Goal: Task Accomplishment & Management: Use online tool/utility

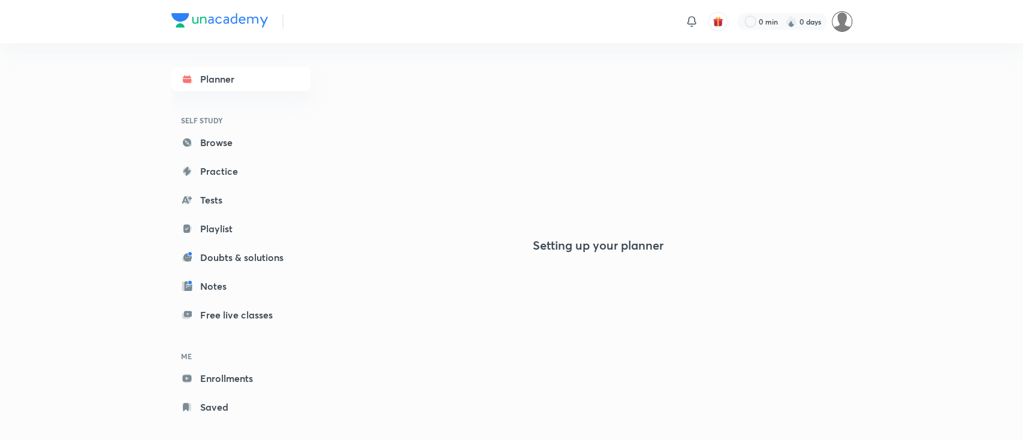
click at [845, 21] on img at bounding box center [842, 21] width 20 height 20
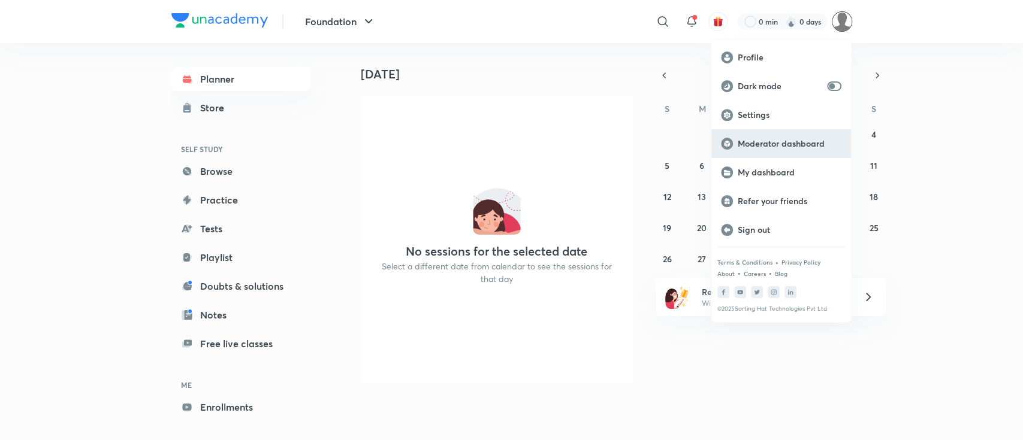
click at [816, 144] on p "Moderator dashboard" at bounding box center [790, 143] width 104 height 11
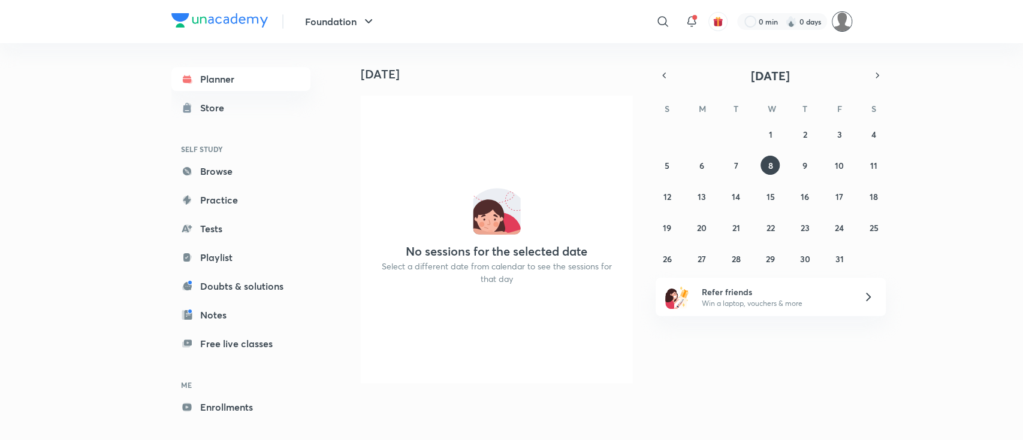
click at [847, 24] on img at bounding box center [842, 21] width 20 height 20
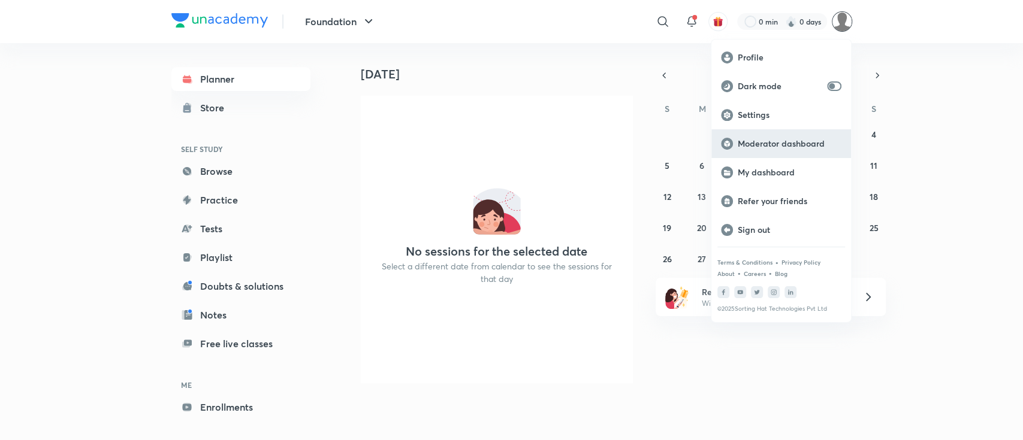
click at [820, 143] on p "Moderator dashboard" at bounding box center [790, 143] width 104 height 11
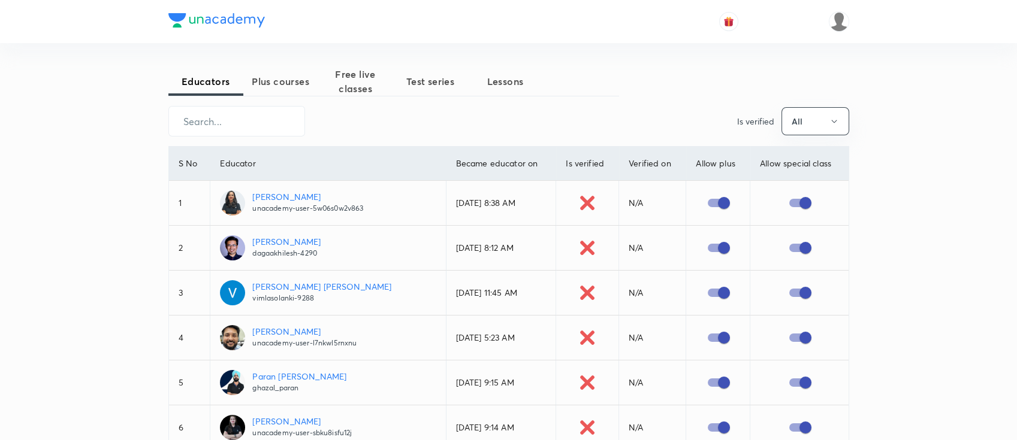
click at [295, 76] on span "Plus courses" at bounding box center [280, 81] width 75 height 14
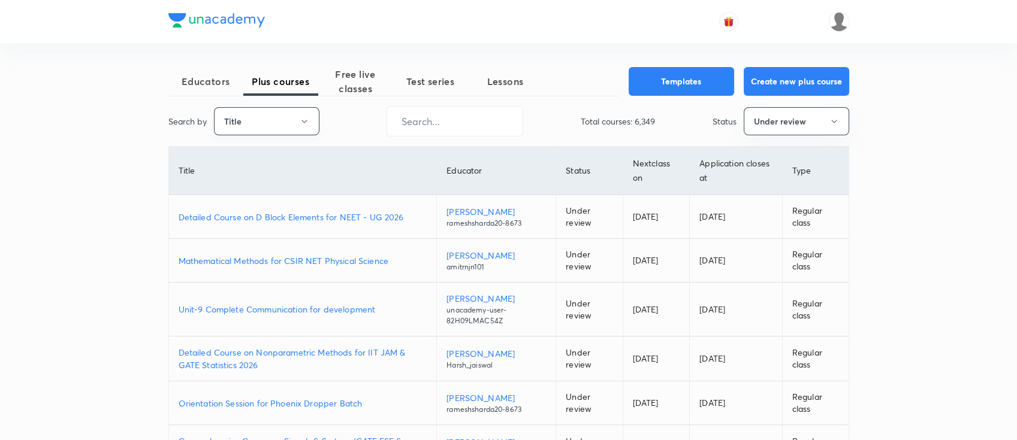
click at [289, 129] on button "Title" at bounding box center [266, 121] width 105 height 28
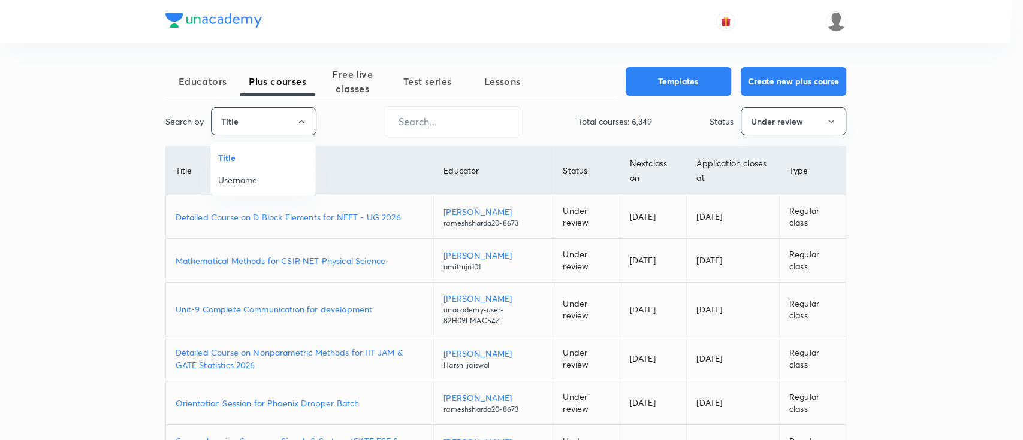
click at [264, 181] on span "Username" at bounding box center [263, 180] width 90 height 13
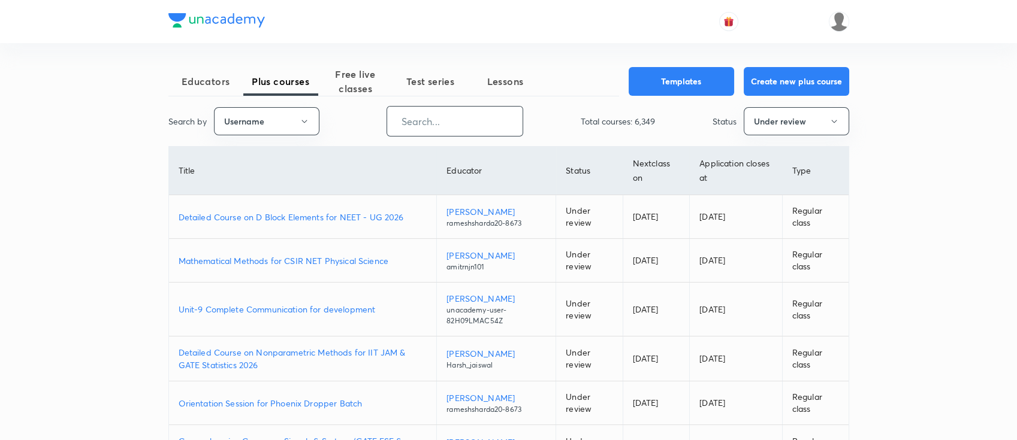
click at [409, 131] on input "text" at bounding box center [454, 121] width 135 height 31
click at [348, 74] on span "Free live classes" at bounding box center [355, 81] width 75 height 29
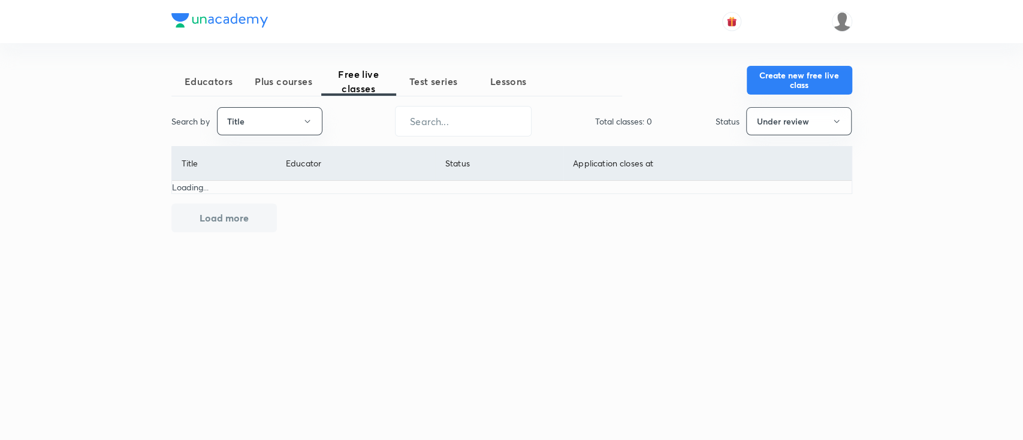
click at [818, 86] on button "Create new free live class" at bounding box center [799, 80] width 105 height 29
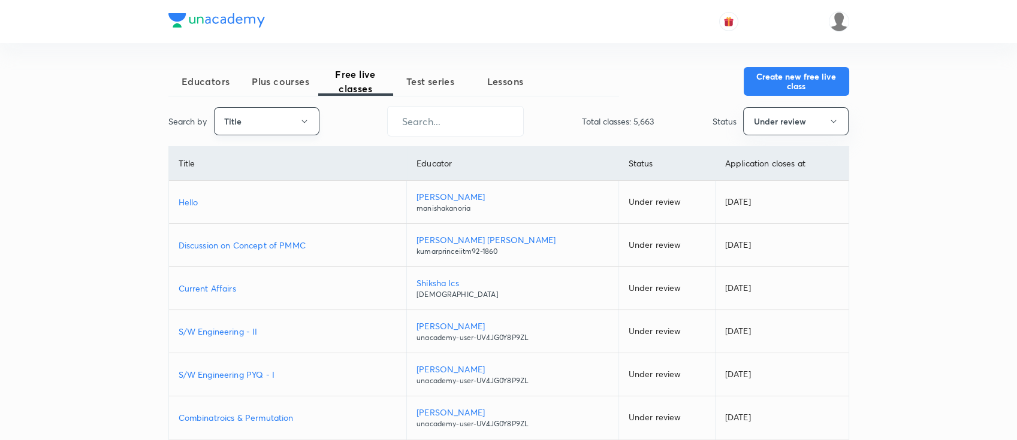
click at [294, 123] on button "Title" at bounding box center [266, 121] width 105 height 28
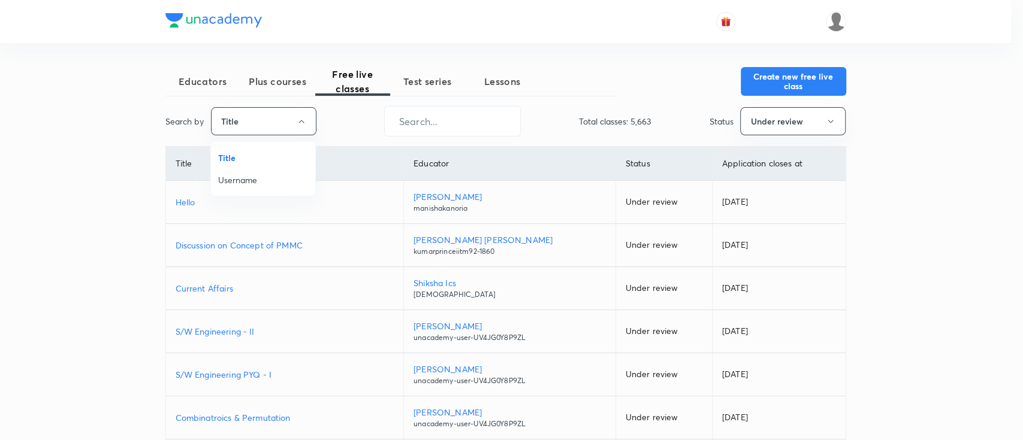
click at [267, 181] on span "Username" at bounding box center [263, 180] width 90 height 13
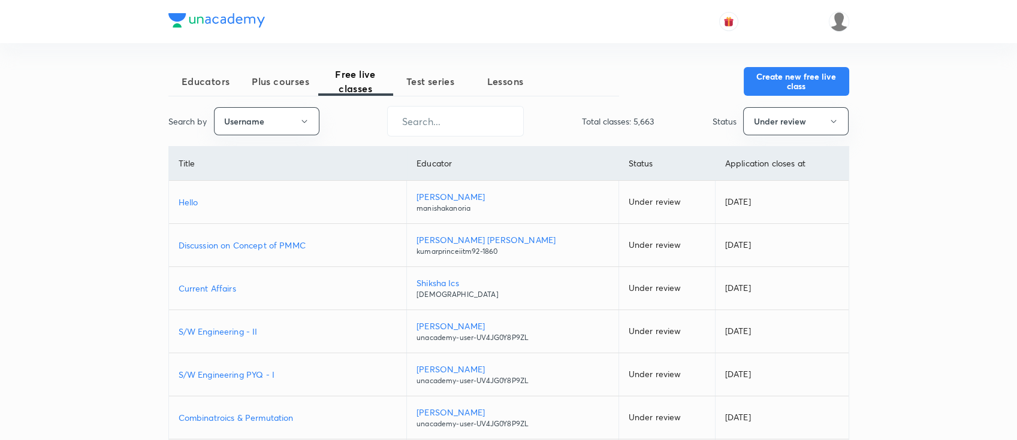
click at [464, 137] on div "Educators Plus courses Free live classes Test series Lessons Create new free li…" at bounding box center [508, 359] width 681 height 584
click at [470, 125] on input "text" at bounding box center [455, 121] width 135 height 31
paste input "@unacademy-user-bclfd2l4xhd0"
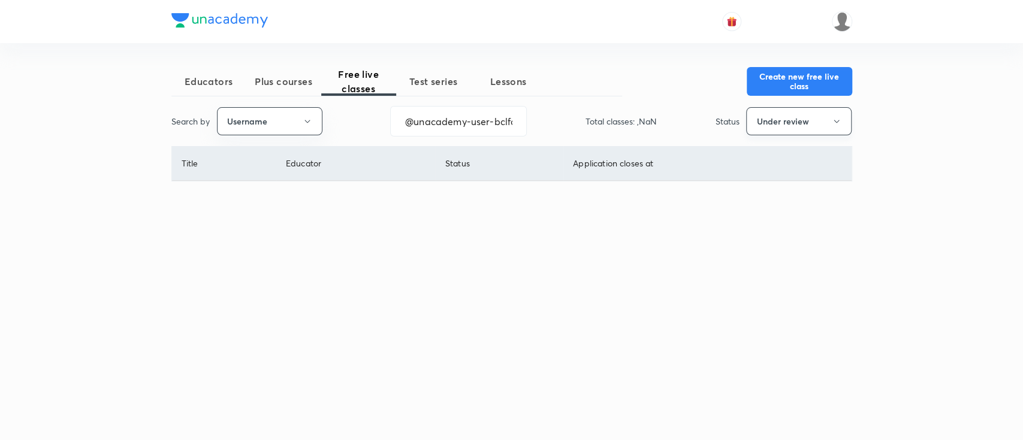
click at [783, 126] on button "Under review" at bounding box center [798, 121] width 105 height 28
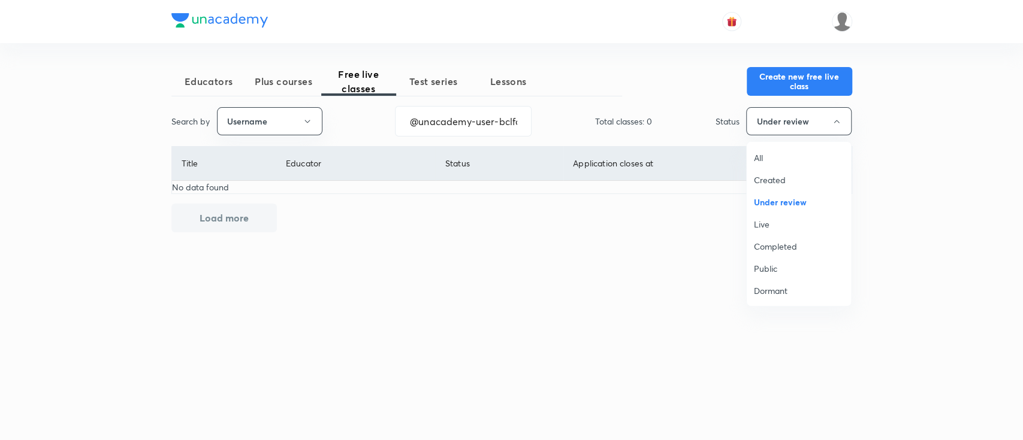
click at [780, 152] on span "All" at bounding box center [799, 158] width 90 height 13
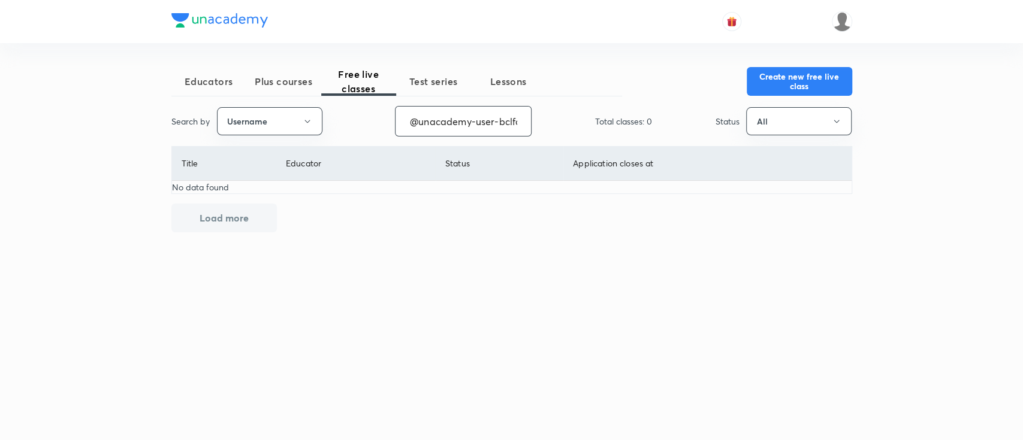
click at [419, 123] on input "@unacademy-user-bclfd2l4xhd0" at bounding box center [462, 121] width 135 height 31
type input "unacademy-user-bclfd2l4xhd0"
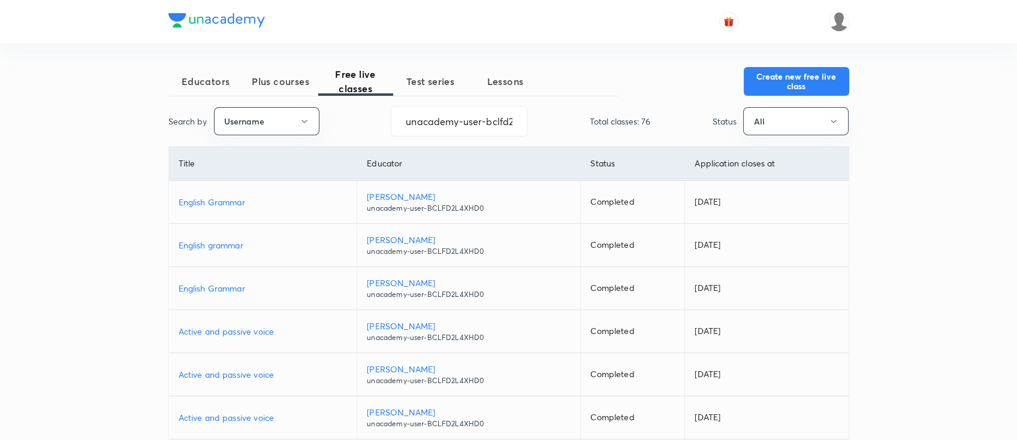
click at [265, 199] on p "English Grammar" at bounding box center [263, 202] width 169 height 13
click at [436, 127] on input "unacademy-user-bclfd2l4xhd0" at bounding box center [458, 121] width 135 height 31
click at [802, 84] on button "Create new free live class" at bounding box center [796, 80] width 105 height 29
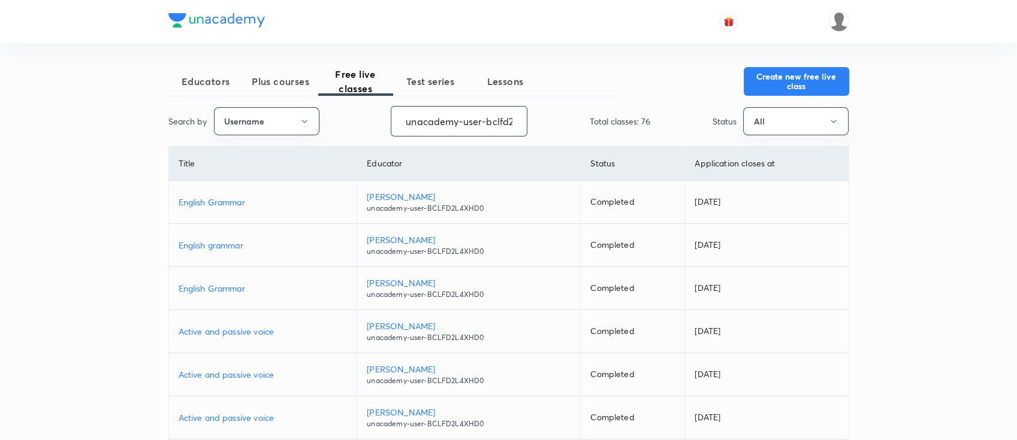
click at [487, 122] on input "unacademy-user-bclfd2l4xhd0" at bounding box center [458, 121] width 135 height 31
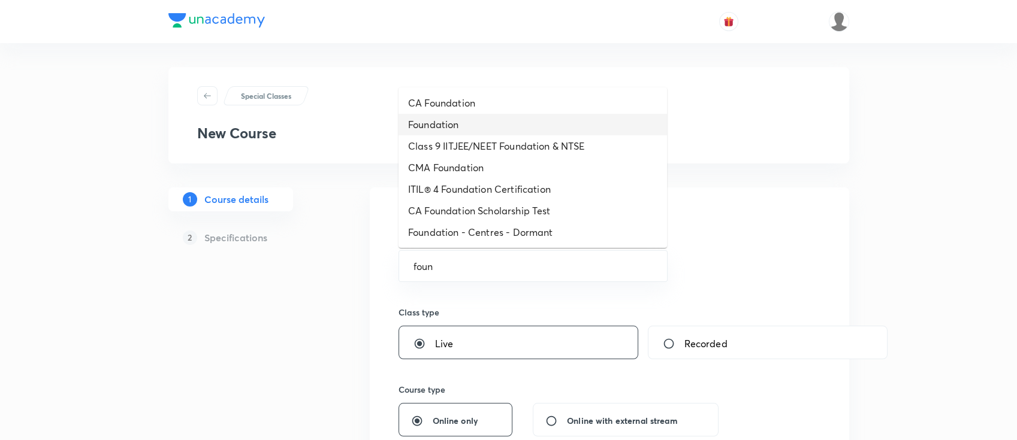
click at [502, 117] on li "Foundation" at bounding box center [532, 125] width 268 height 22
type input "Foundation"
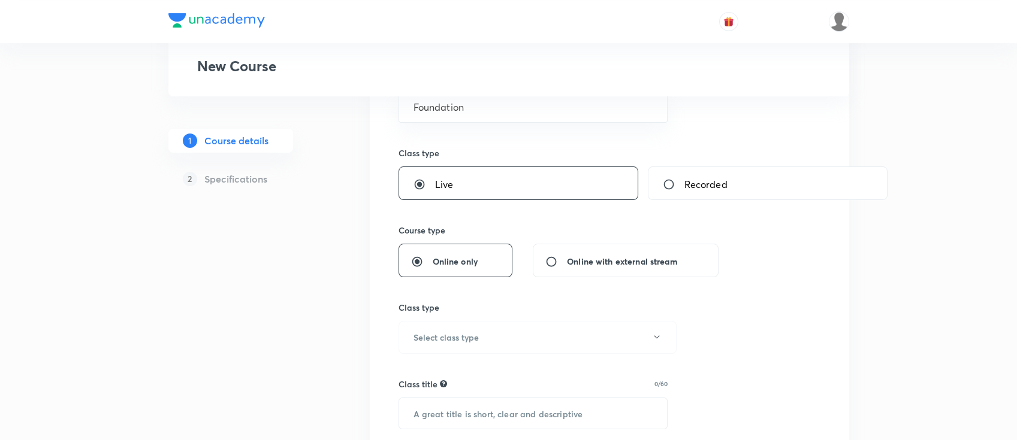
scroll to position [240, 0]
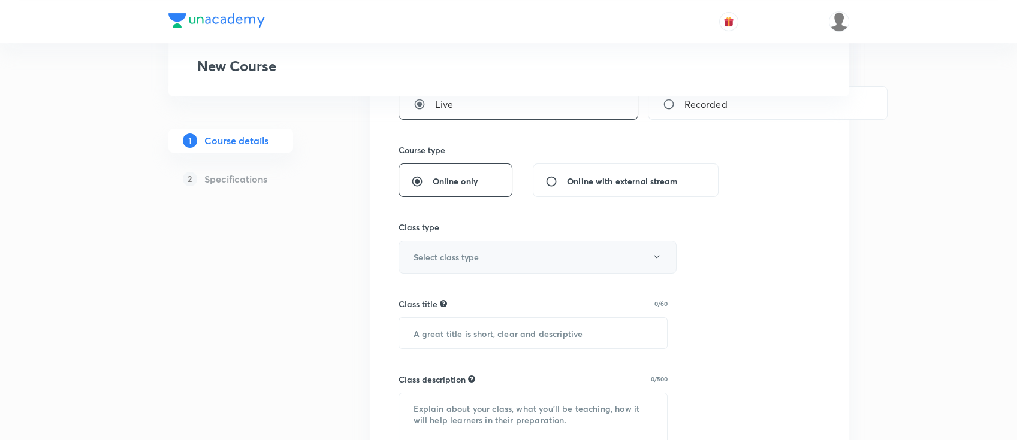
click at [528, 255] on button "Select class type" at bounding box center [537, 257] width 278 height 33
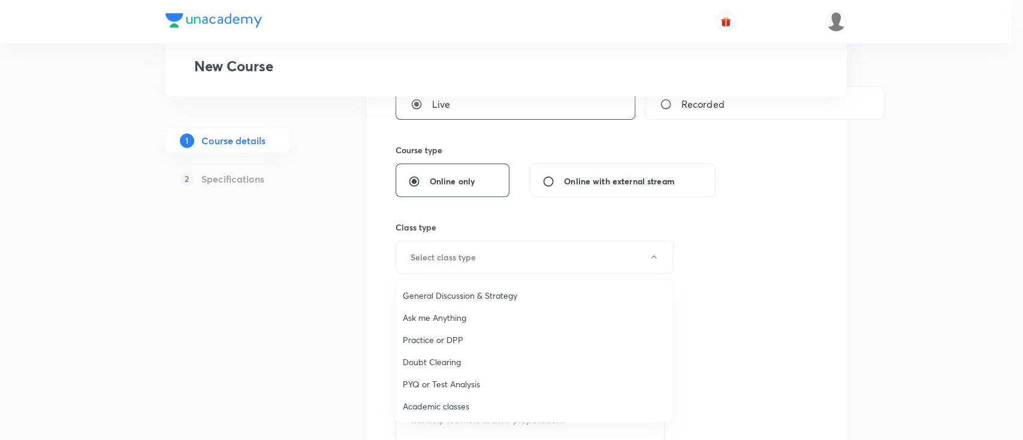
click at [457, 409] on span "Academic classes" at bounding box center [534, 406] width 262 height 13
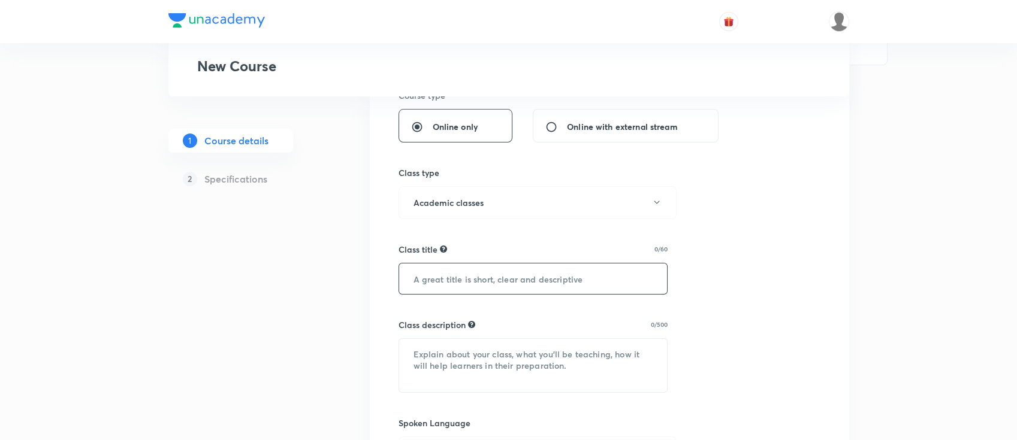
scroll to position [319, 0]
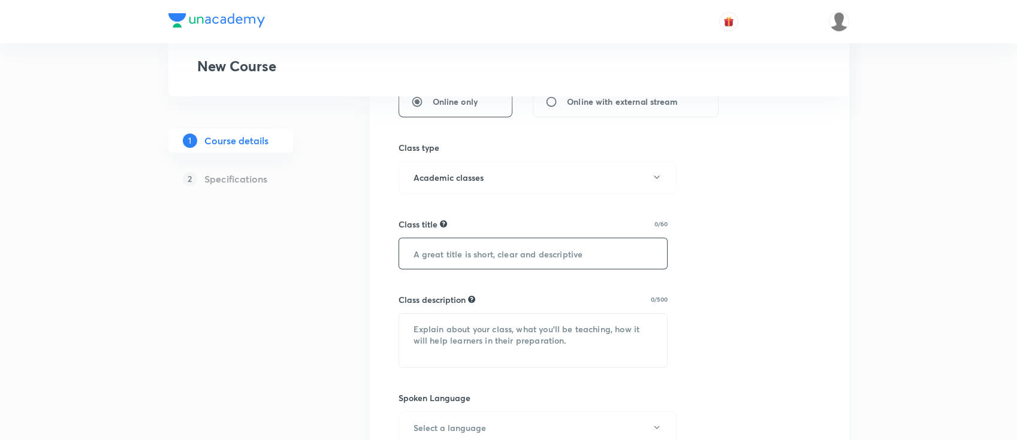
click at [522, 257] on input "text" at bounding box center [533, 253] width 268 height 31
paste input "active passive voice"
click at [419, 259] on input "active passive voice" at bounding box center [533, 253] width 268 height 31
type input "Active passive voice"
click at [472, 351] on textarea at bounding box center [533, 340] width 268 height 53
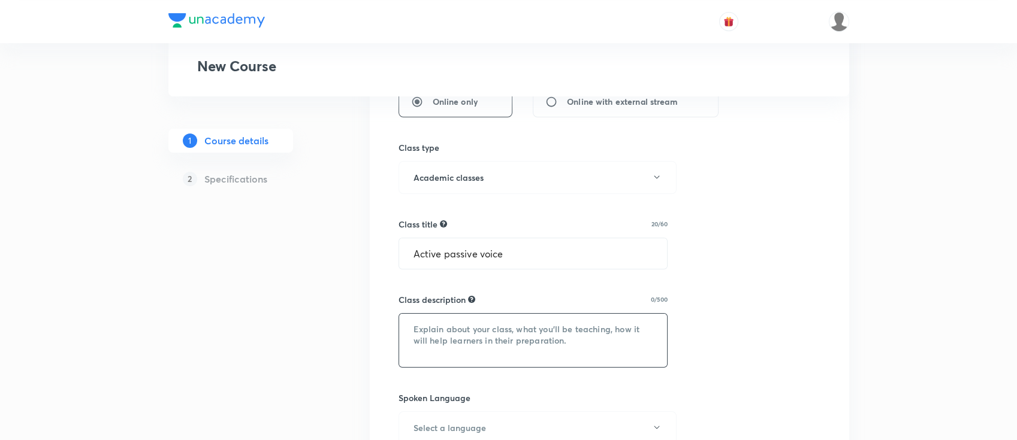
paste textarea "@unacademy-user-bclfd2l4xhd0"
type textarea "@unacademy-user-bclfd2l4xhd0"
paste textarea "In this course, MK SIR will provide in-depth knowledge of ENGLISH. The course w…"
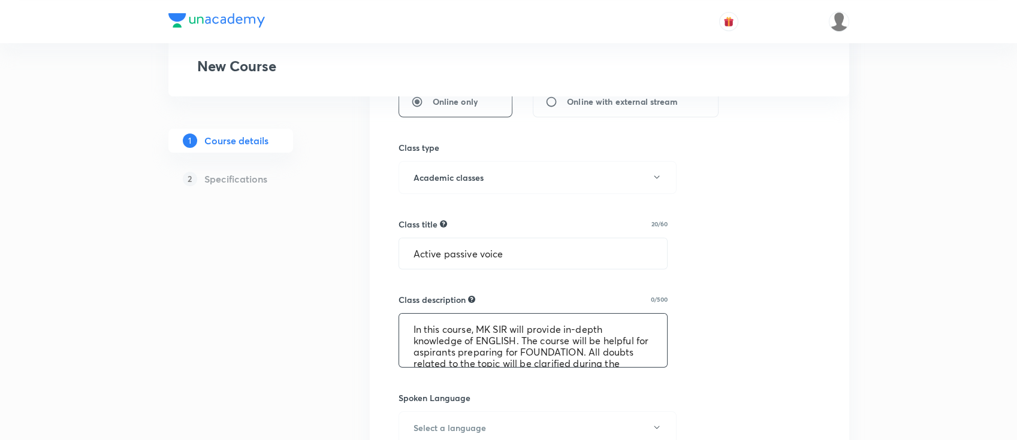
scroll to position [37, 0]
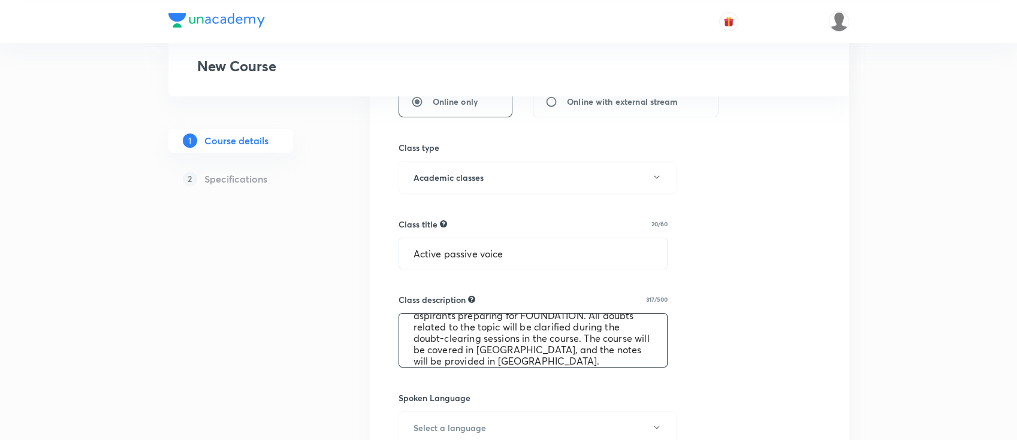
type textarea "In this course, MK SIR will provide in-depth knowledge of ENGLISH. The course w…"
drag, startPoint x: 534, startPoint y: 258, endPoint x: 283, endPoint y: 267, distance: 250.7
click at [283, 267] on div "Special Classes New Course 1 Course details 2 Specifications Select a goal Foun…" at bounding box center [508, 335] width 681 height 1175
paste input "English Grammar"
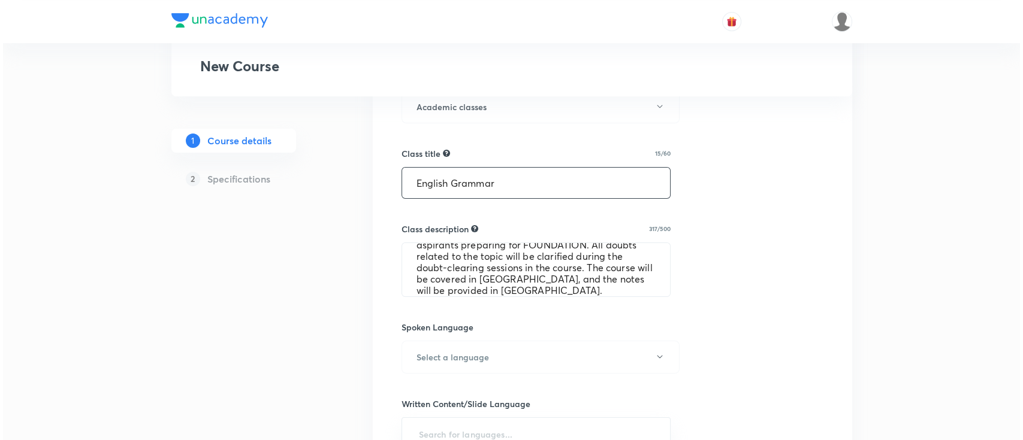
scroll to position [479, 0]
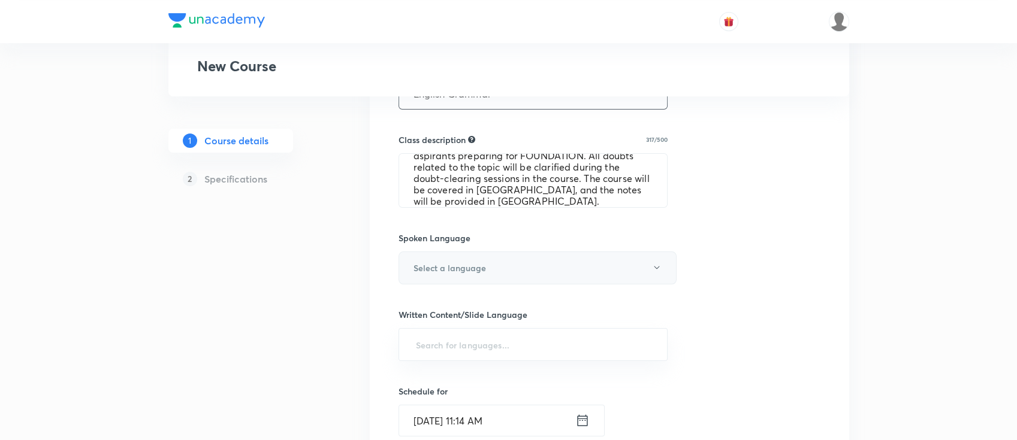
type input "English Grammar"
click at [494, 254] on button "Select a language" at bounding box center [537, 268] width 278 height 33
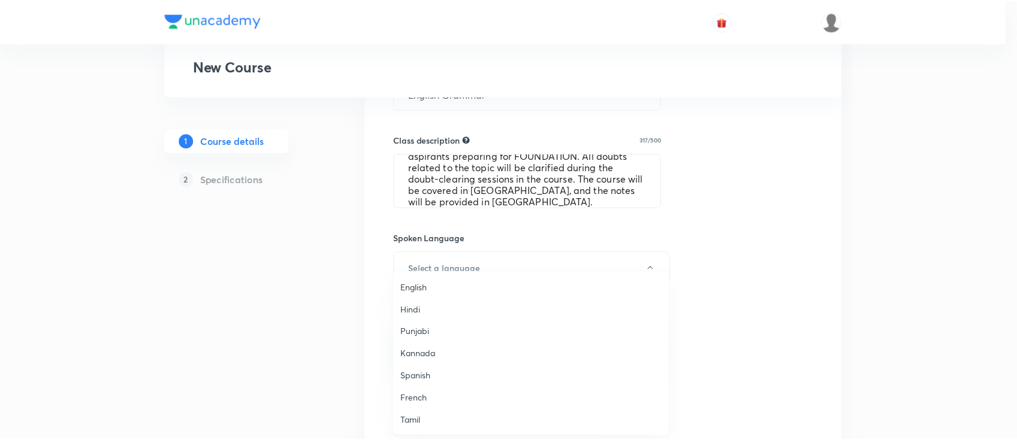
scroll to position [355, 0]
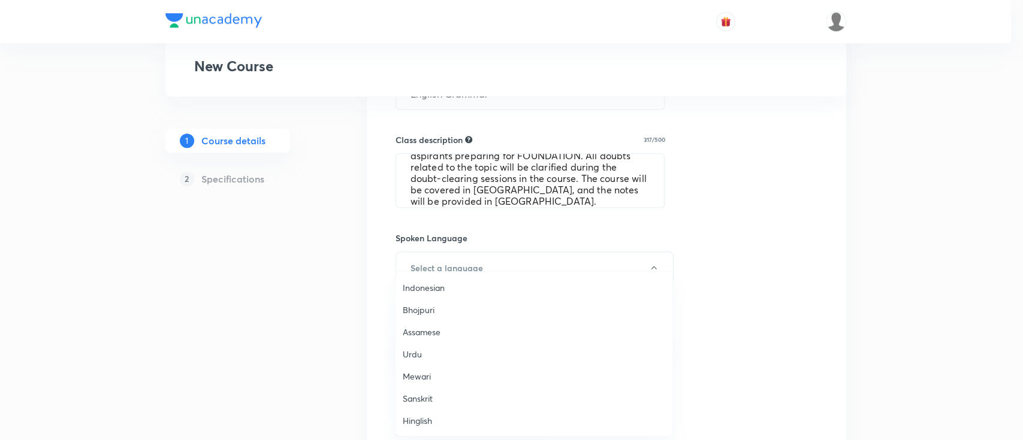
click at [426, 416] on span "Hinglish" at bounding box center [534, 421] width 262 height 13
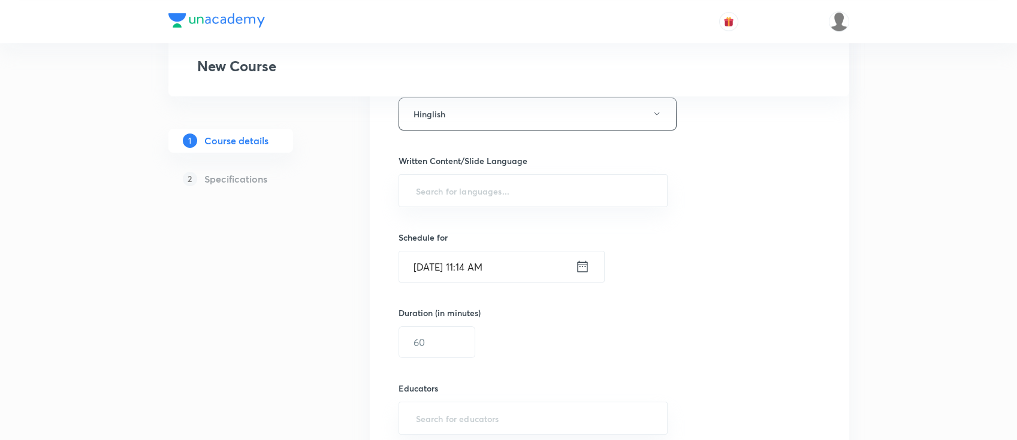
scroll to position [639, 0]
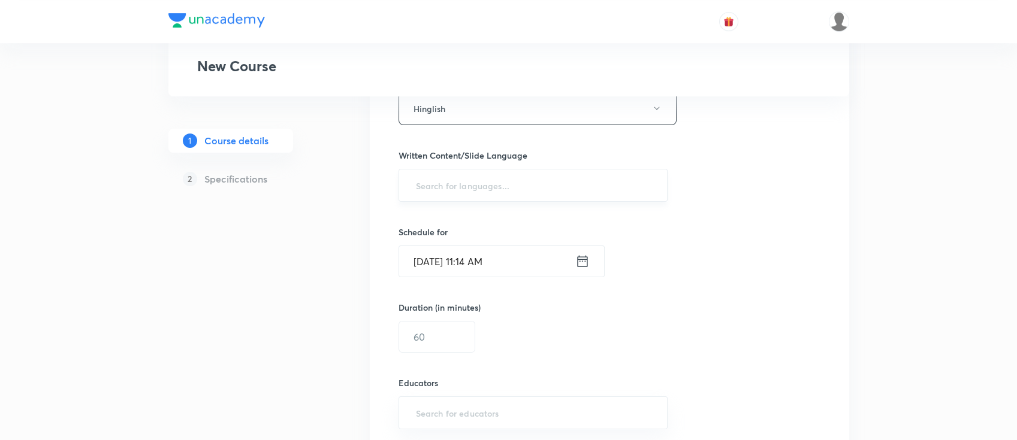
click at [559, 184] on input "text" at bounding box center [533, 185] width 240 height 22
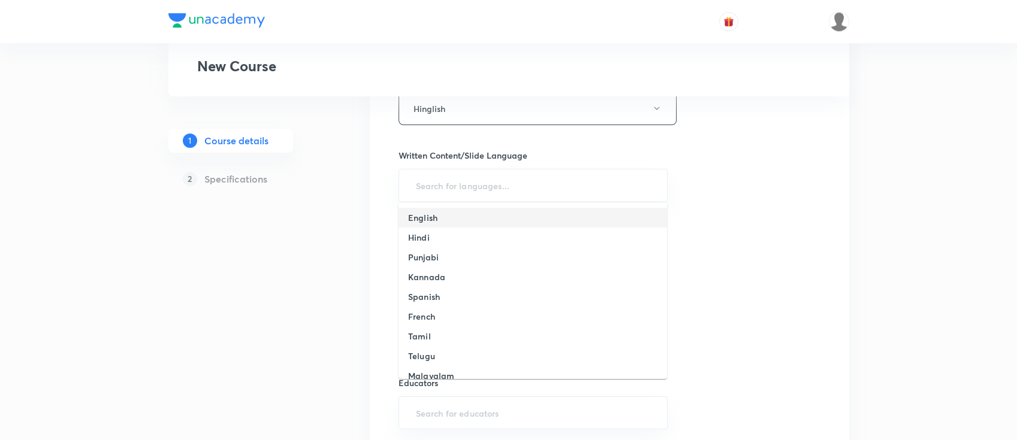
click at [531, 216] on li "English" at bounding box center [532, 218] width 268 height 20
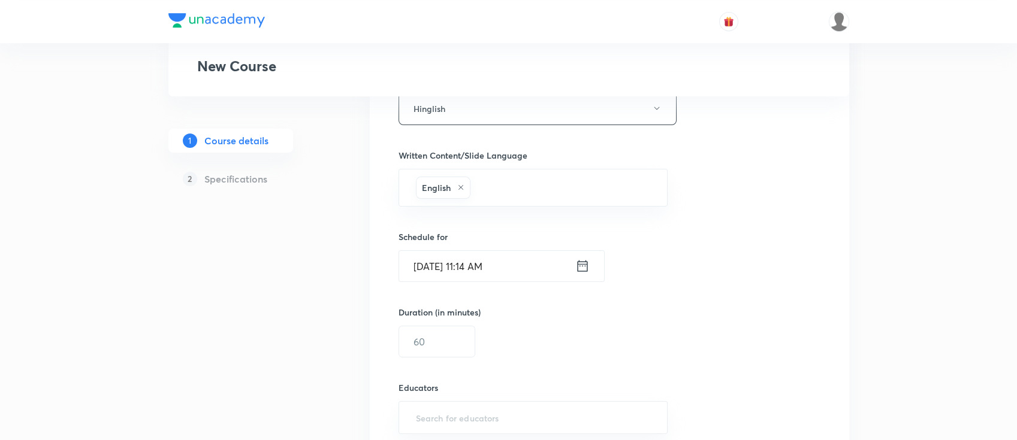
click at [579, 267] on icon at bounding box center [582, 266] width 14 height 17
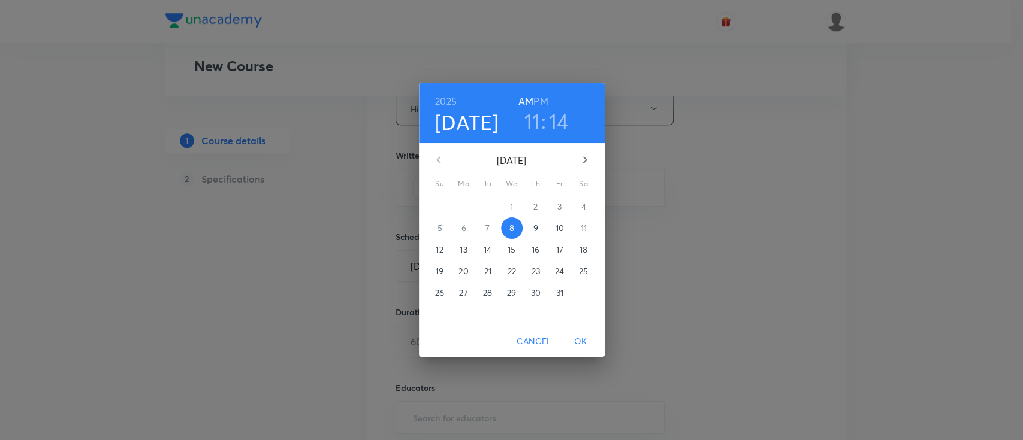
click at [531, 125] on h3 "11" at bounding box center [532, 120] width 16 height 25
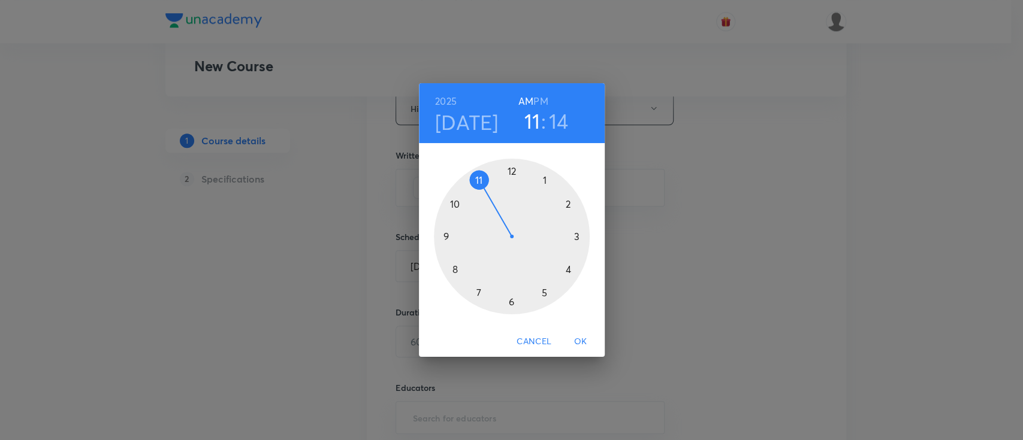
click at [541, 99] on h6 "PM" at bounding box center [540, 101] width 14 height 17
drag, startPoint x: 479, startPoint y: 180, endPoint x: 546, endPoint y: 255, distance: 101.0
click at [546, 255] on div at bounding box center [512, 237] width 156 height 156
drag, startPoint x: 570, startPoint y: 227, endPoint x: 510, endPoint y: 171, distance: 81.8
click at [510, 171] on div at bounding box center [512, 237] width 156 height 156
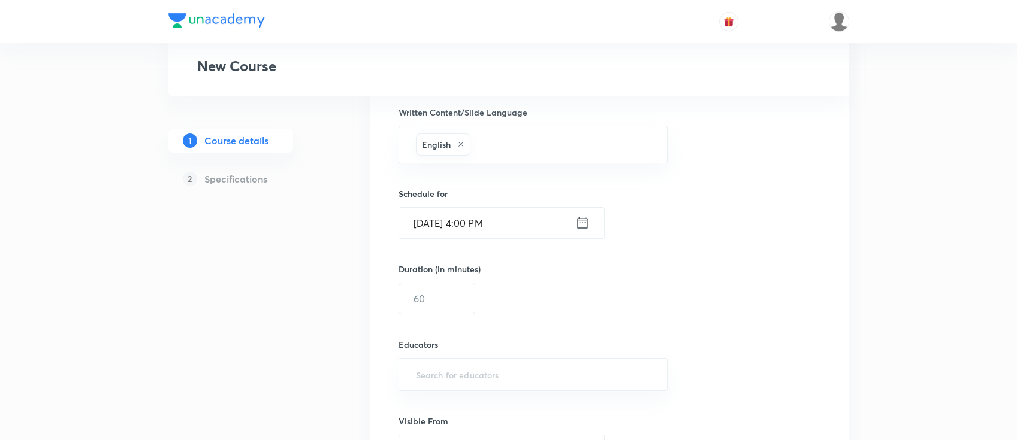
scroll to position [719, 0]
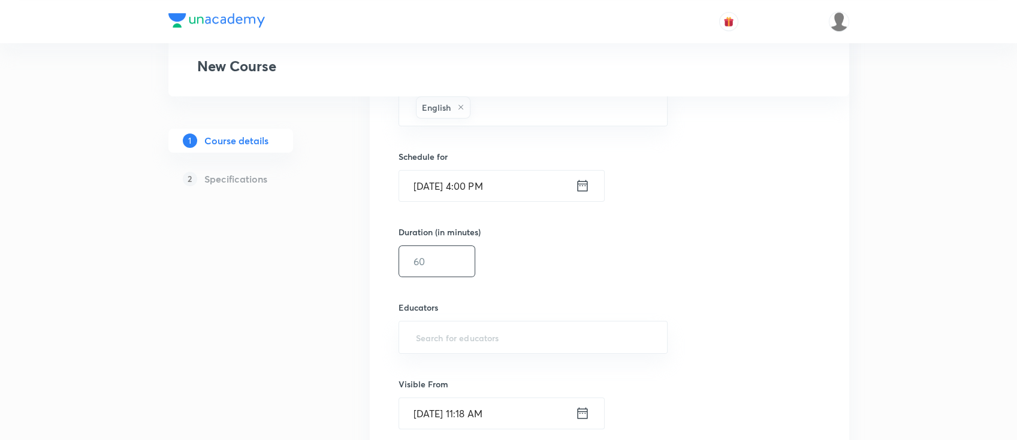
click at [416, 254] on input "text" at bounding box center [437, 261] width 76 height 31
type input "9"
type input "6"
type input "45"
click at [534, 340] on input "text" at bounding box center [533, 338] width 240 height 22
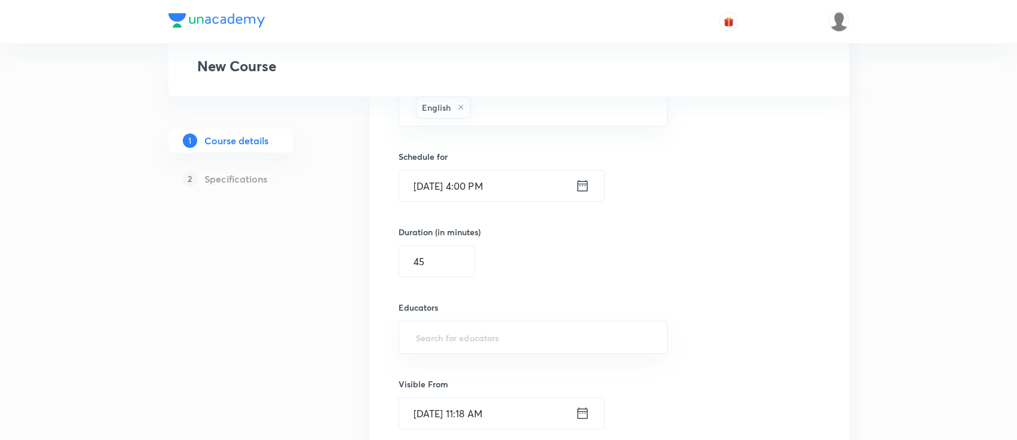
paste input "unacademy-user-bclfd2l4xhd0"
type input "unacademy-user-bclfd2l4xhd0"
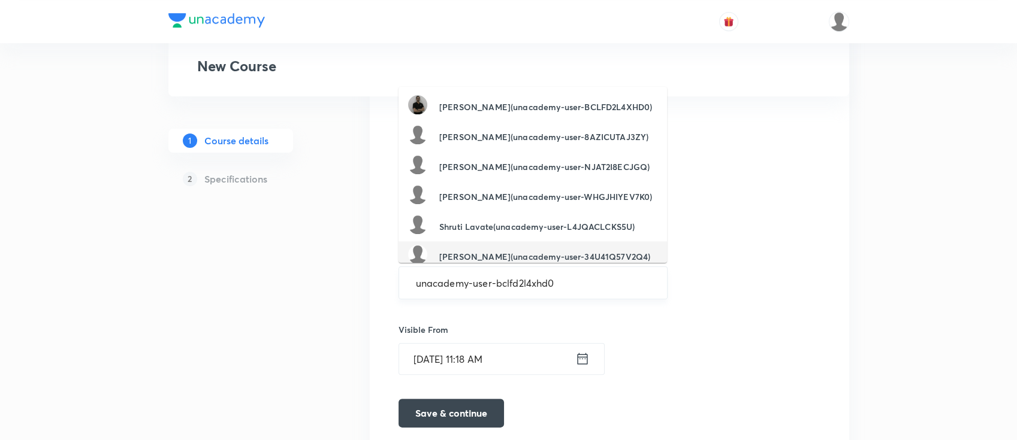
scroll to position [799, 0]
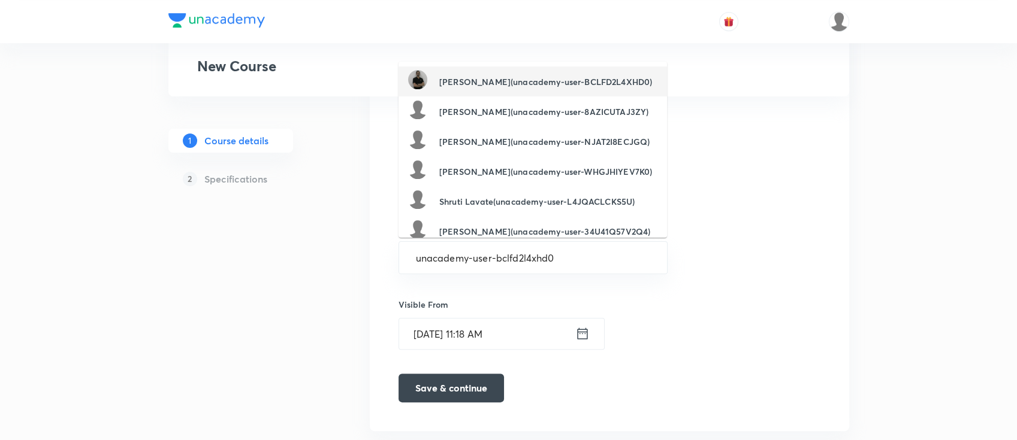
click at [553, 76] on h6 "[PERSON_NAME](unacademy-user-BCLFD2L4XHD0)" at bounding box center [545, 82] width 213 height 13
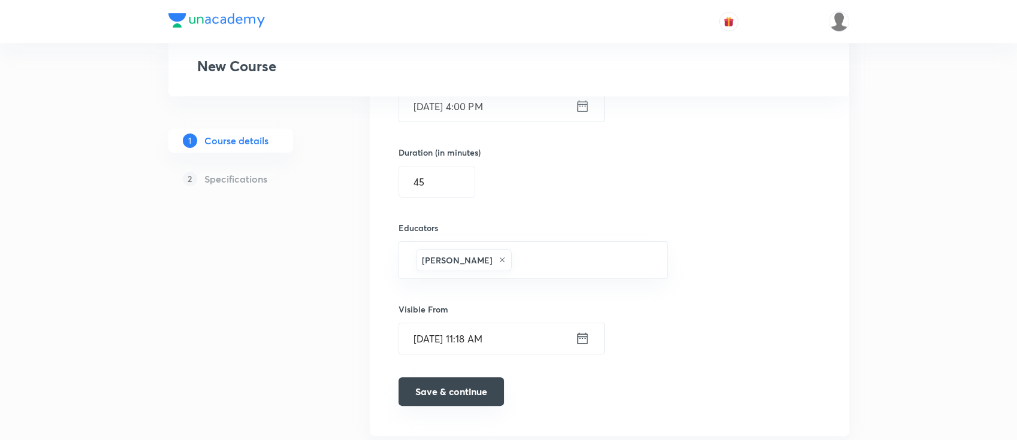
click at [450, 388] on button "Save & continue" at bounding box center [450, 392] width 105 height 29
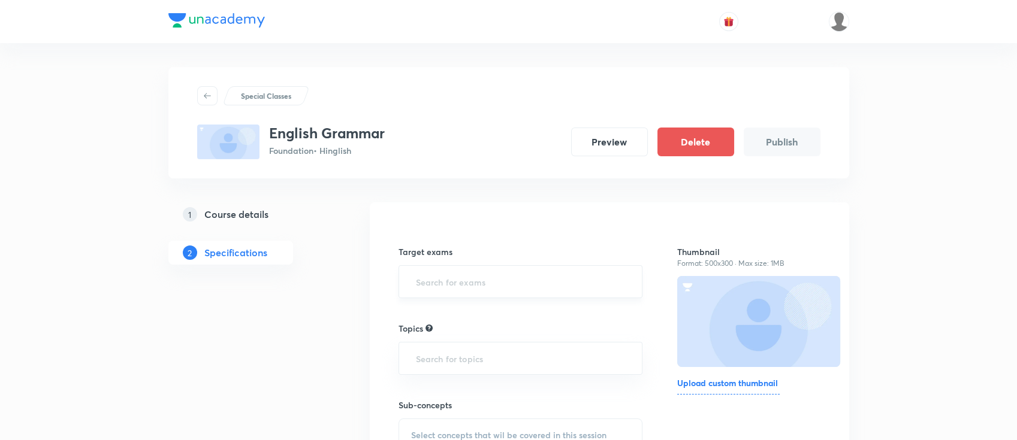
click at [481, 295] on div "​" at bounding box center [520, 281] width 244 height 33
type input "foun"
click at [483, 326] on li "Foundation" at bounding box center [519, 317] width 243 height 22
click at [484, 364] on input "text" at bounding box center [520, 363] width 215 height 22
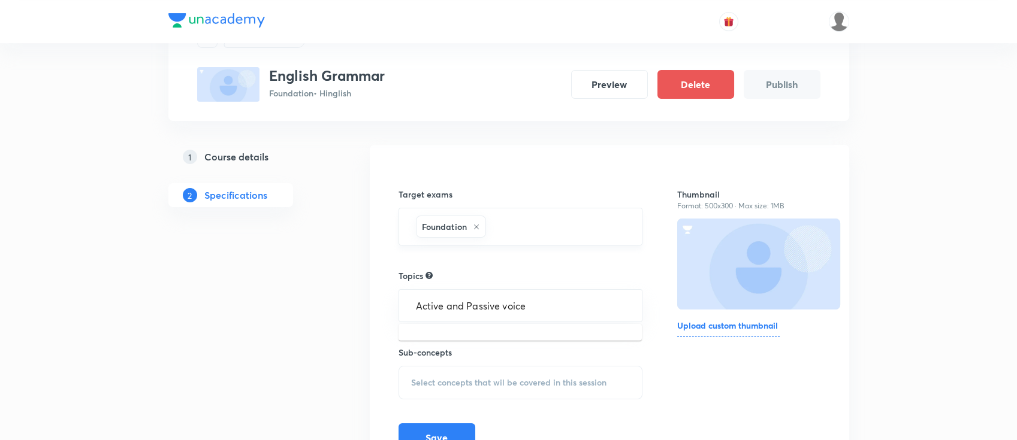
scroll to position [126, 0]
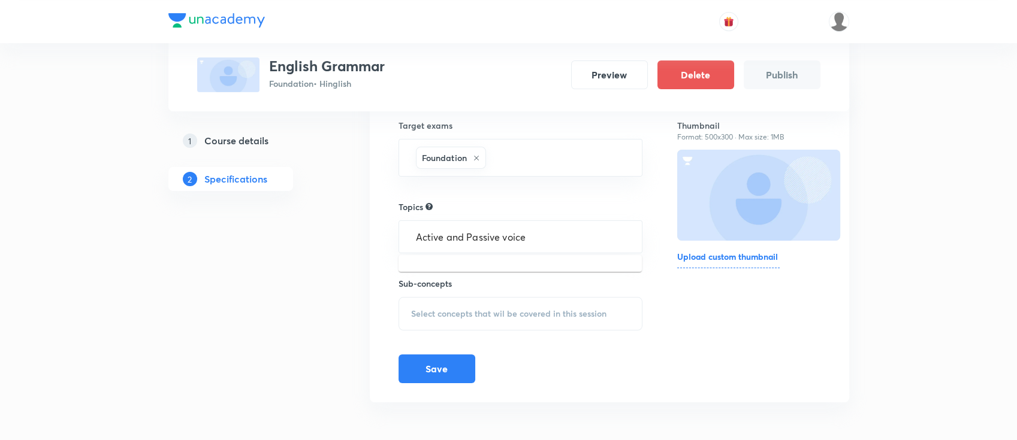
type input "Active and Passive voice"
click at [523, 309] on span "Select concepts that wil be covered in this session" at bounding box center [508, 314] width 195 height 10
click at [520, 232] on input "text" at bounding box center [520, 237] width 215 height 22
type input "Active and passive voice"
click at [534, 309] on span "Select concepts that wil be covered in this session" at bounding box center [508, 314] width 195 height 10
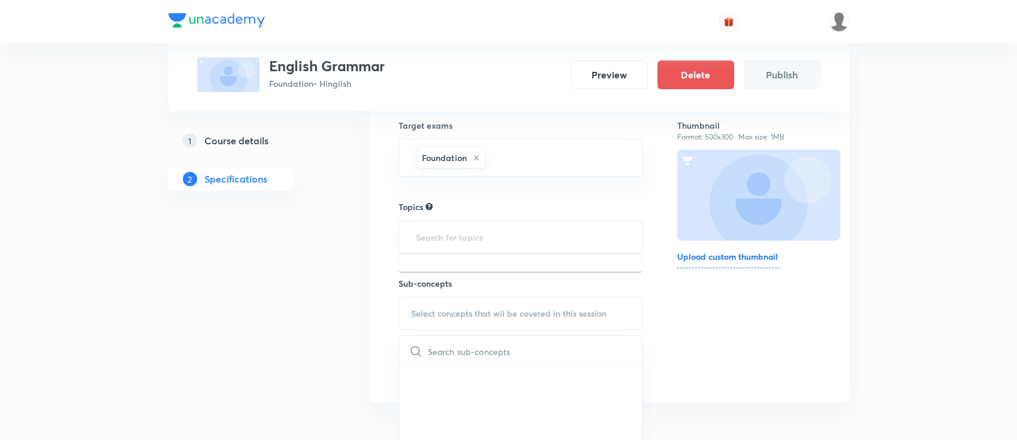
click at [523, 235] on input "text" at bounding box center [520, 237] width 215 height 22
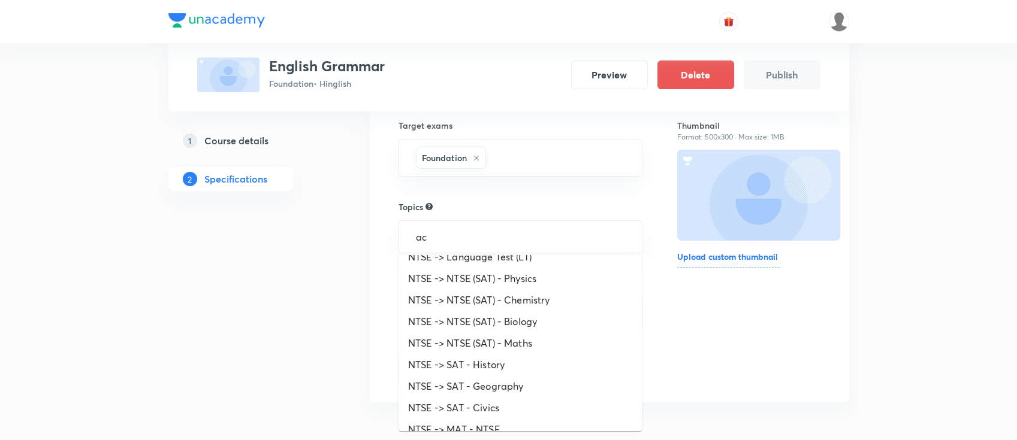
scroll to position [0, 0]
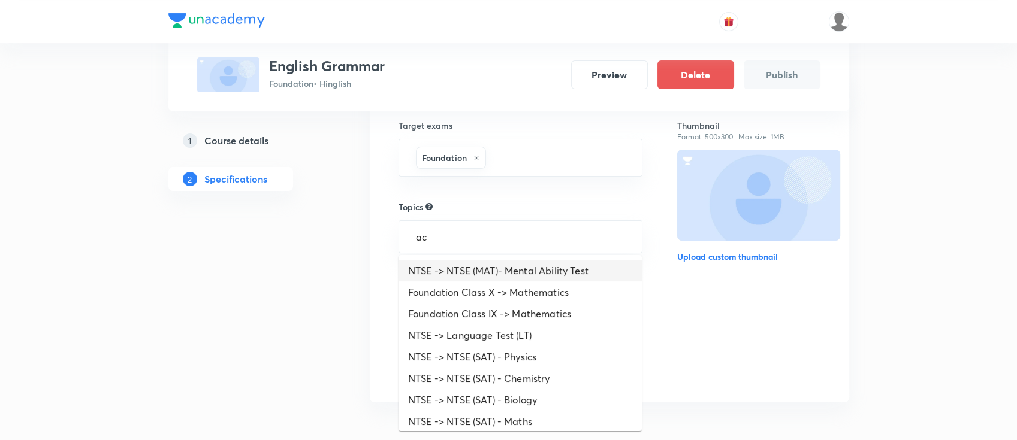
type input "ac"
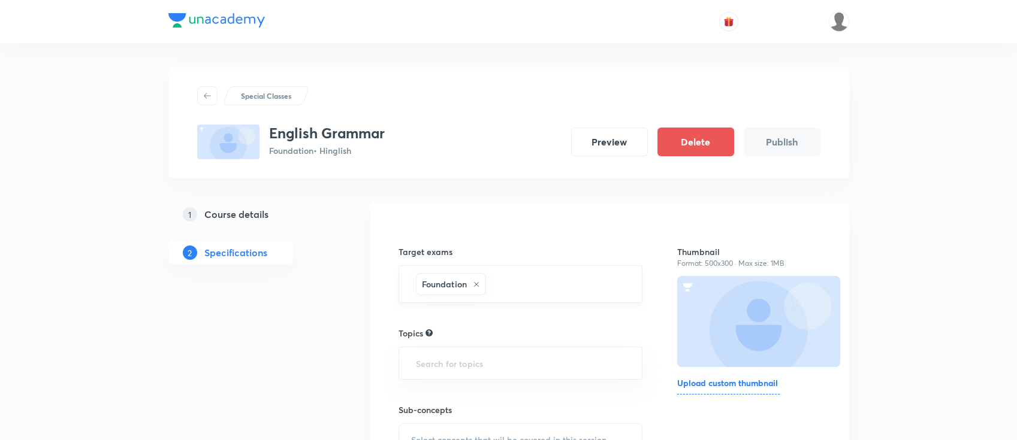
click at [514, 282] on input "text" at bounding box center [557, 284] width 139 height 22
type input "cla"
click at [467, 184] on li "CBSE Class 8" at bounding box center [519, 183] width 243 height 22
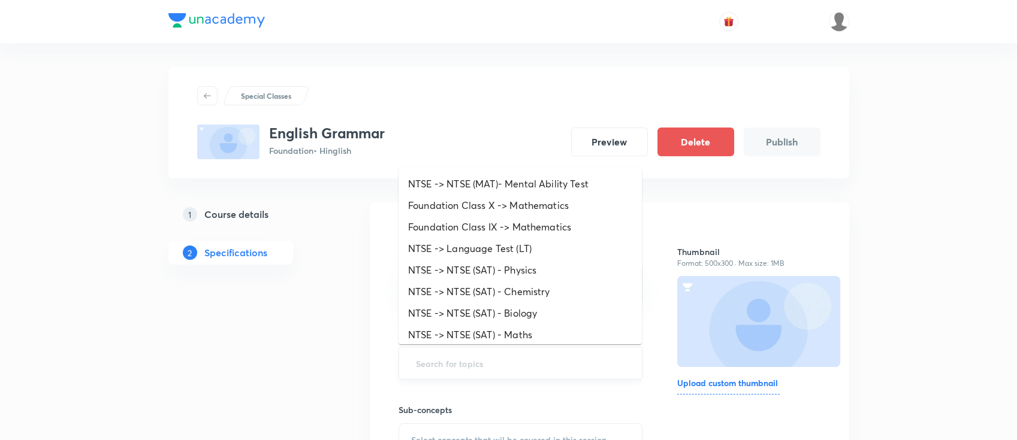
click at [520, 361] on input "text" at bounding box center [520, 363] width 215 height 22
click at [560, 363] on input "text" at bounding box center [520, 363] width 215 height 22
type input "english"
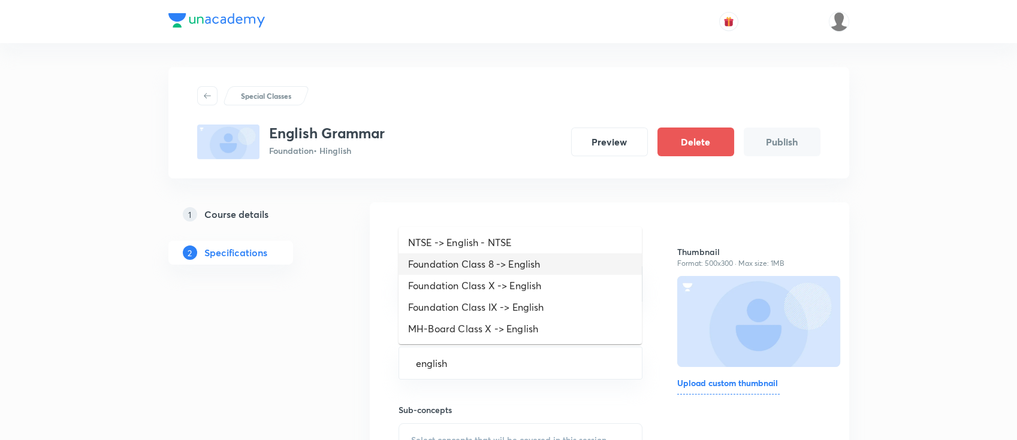
click at [518, 267] on li "Foundation Class 8 -> English" at bounding box center [519, 264] width 243 height 22
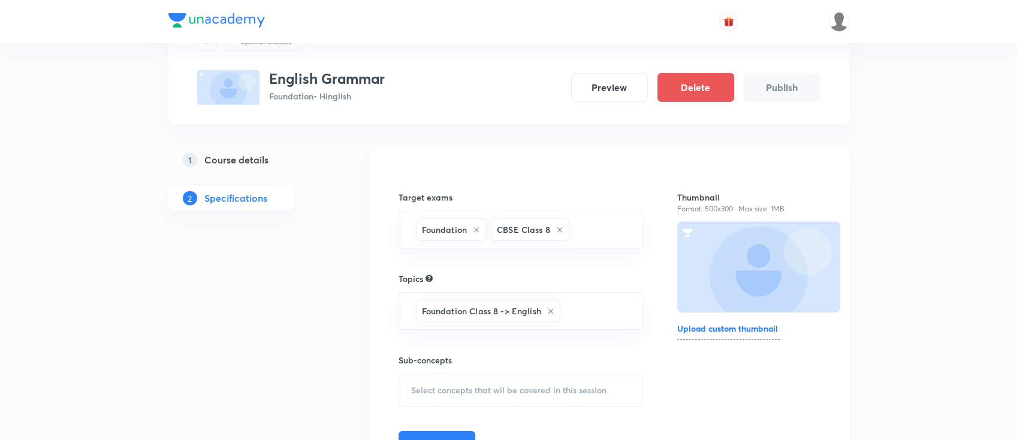
scroll to position [80, 0]
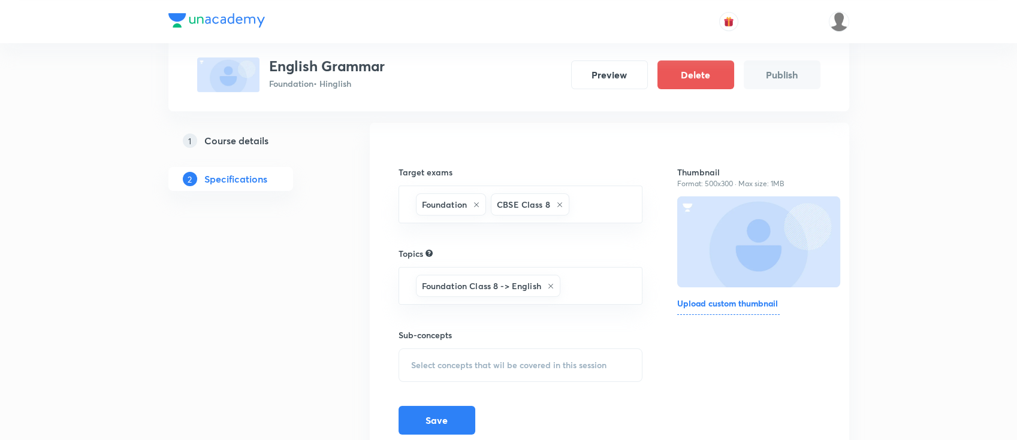
click at [518, 363] on span "Select concepts that wil be covered in this session" at bounding box center [508, 366] width 195 height 10
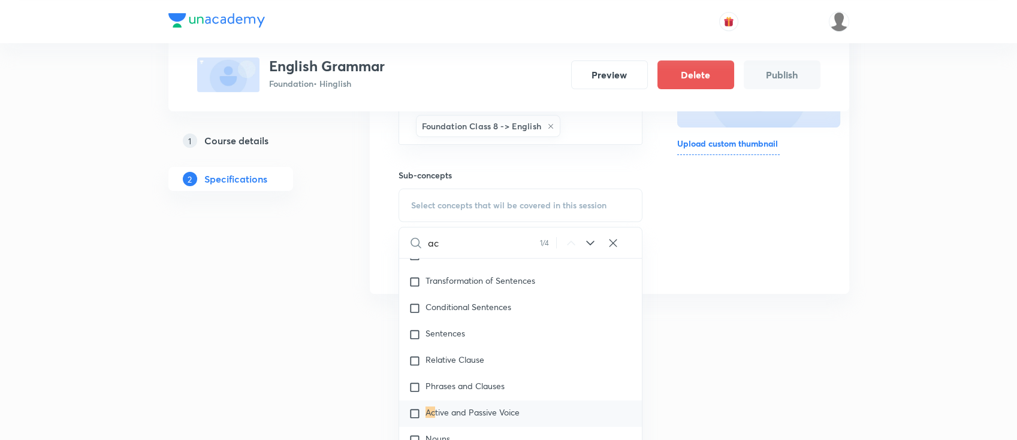
scroll to position [441, 0]
type input "ac"
click at [487, 413] on span "tive and Passive Voice" at bounding box center [477, 411] width 84 height 11
checkbox input "true"
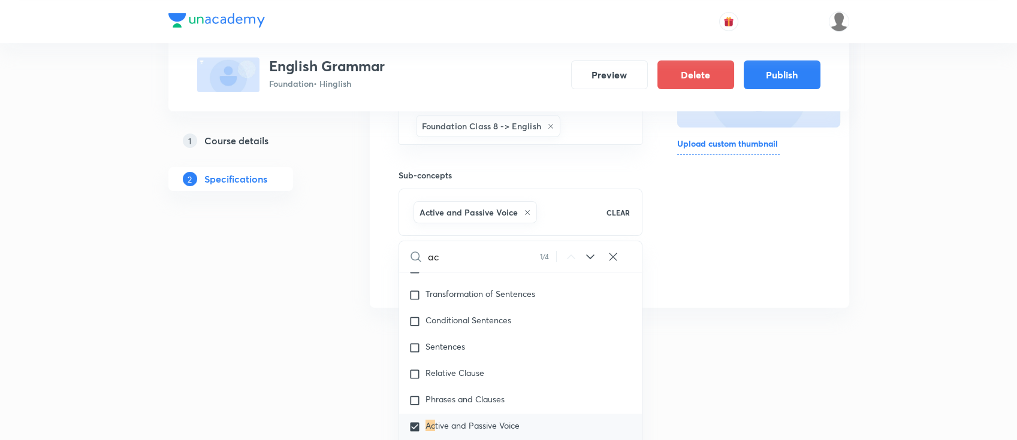
click at [695, 280] on div "Thumbnail Format: 500x300 · Max size: 1MB Upload custom thumbnail" at bounding box center [748, 135] width 143 height 307
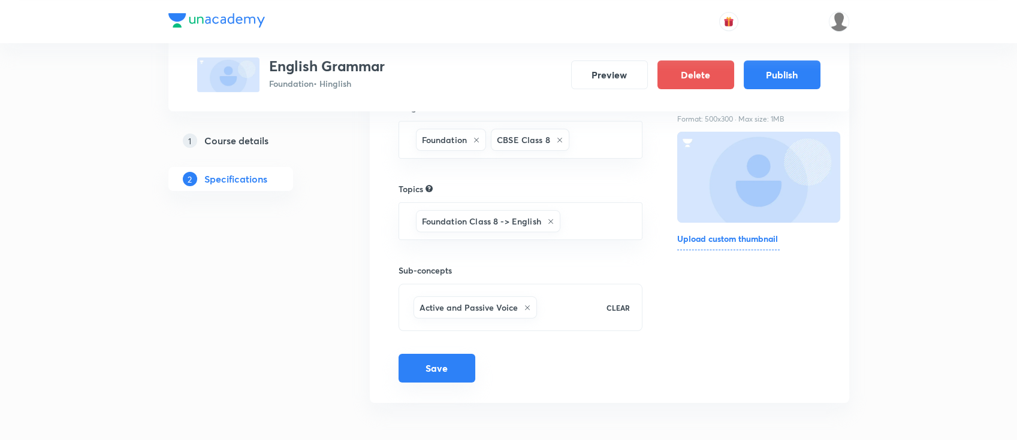
click at [425, 367] on button "Save" at bounding box center [436, 368] width 77 height 29
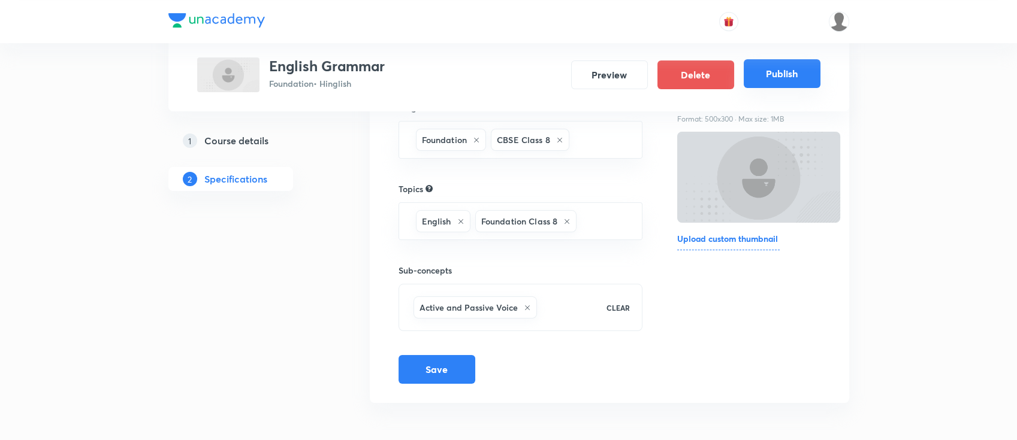
click at [796, 70] on button "Publish" at bounding box center [782, 73] width 77 height 29
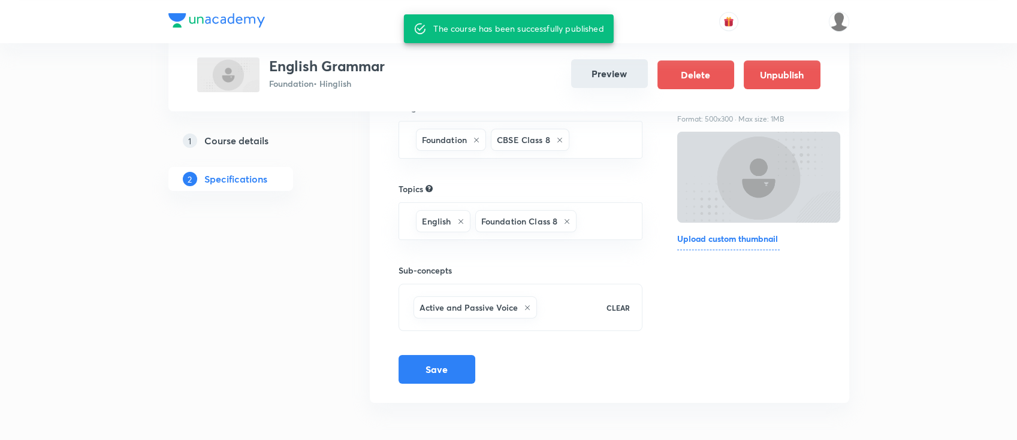
click at [616, 78] on button "Preview" at bounding box center [609, 73] width 77 height 29
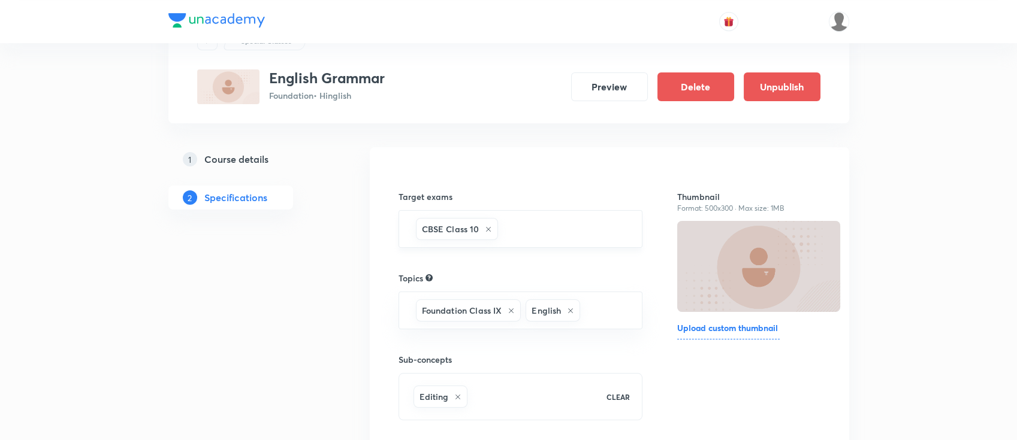
scroll to position [80, 0]
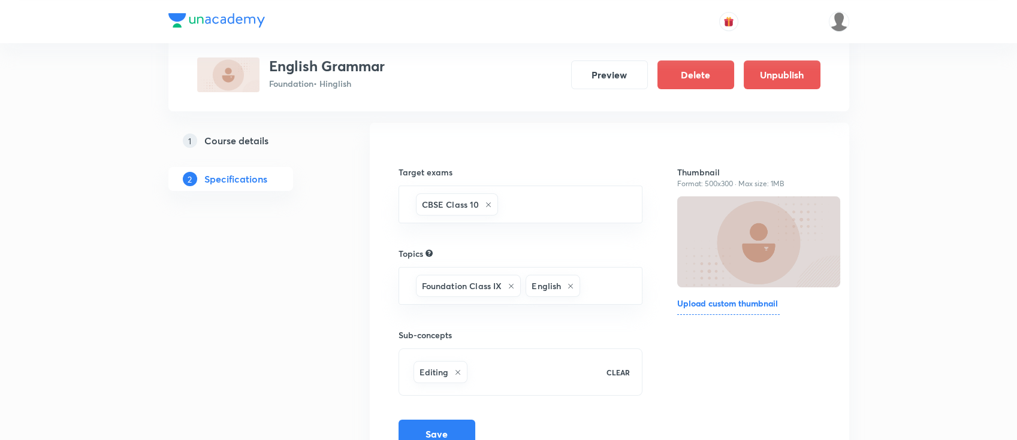
click at [232, 134] on h5 "Course details" at bounding box center [236, 141] width 64 height 14
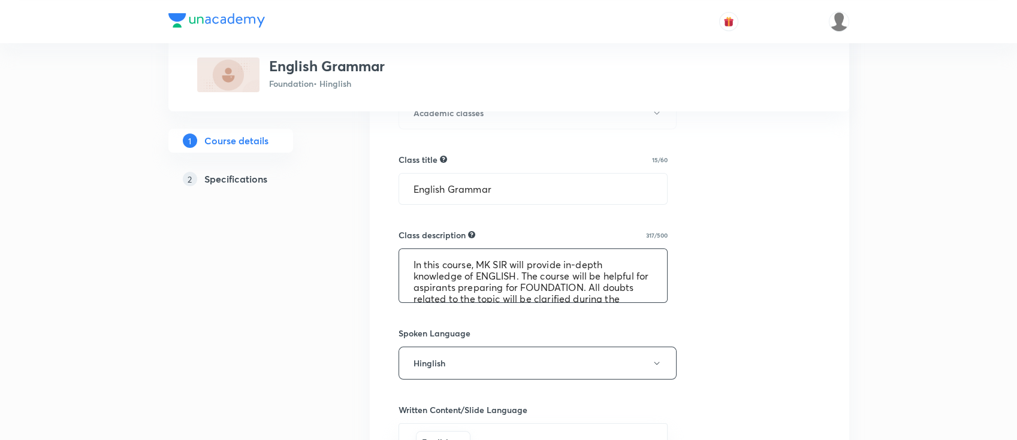
scroll to position [46, 0]
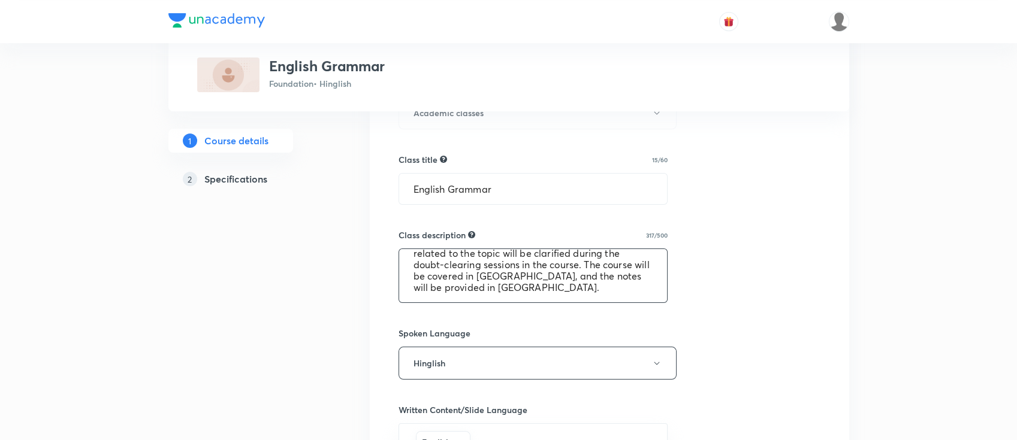
drag, startPoint x: 413, startPoint y: 262, endPoint x: 619, endPoint y: 310, distance: 211.5
click at [619, 310] on div "Select a goal Foundation ​ Class type Live Recorded Course type Online only Onl…" at bounding box center [609, 322] width 422 height 999
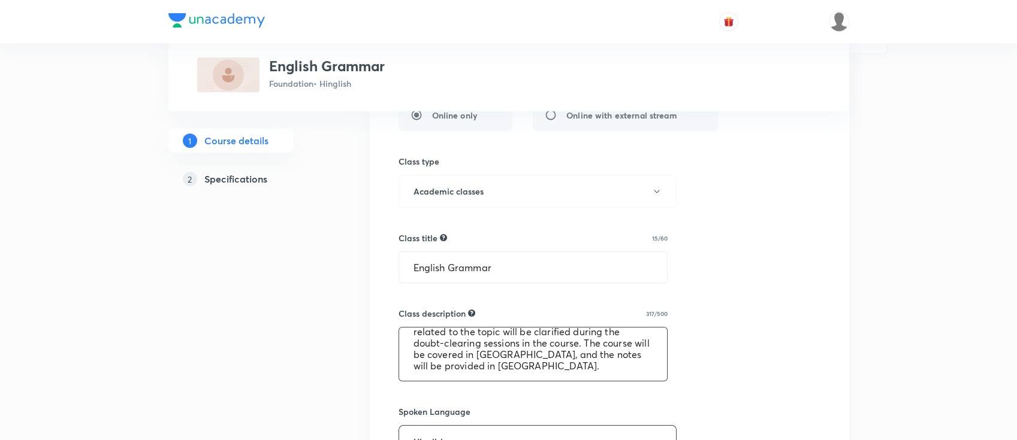
scroll to position [319, 0]
drag, startPoint x: 516, startPoint y: 264, endPoint x: 385, endPoint y: 277, distance: 131.3
click at [385, 277] on div "Select a goal Foundation ​ Class type Live Recorded Course type Online only Onl…" at bounding box center [609, 402] width 479 height 1038
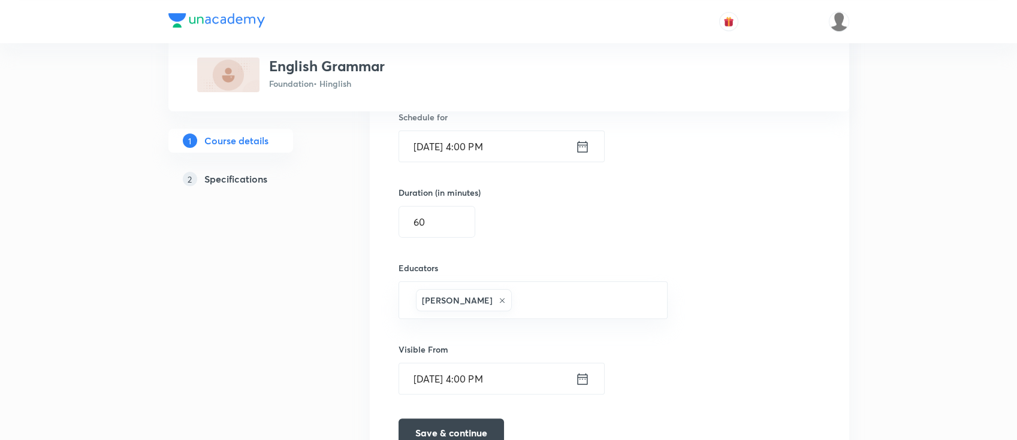
scroll to position [799, 0]
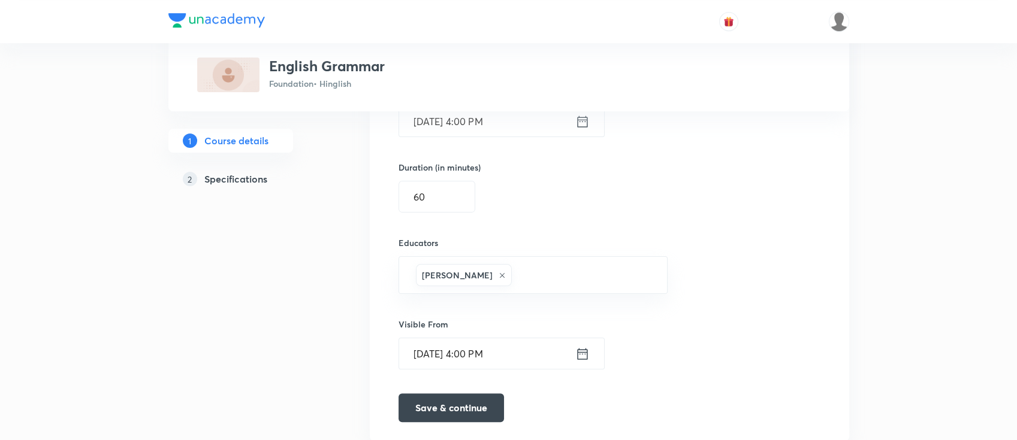
click at [256, 183] on h5 "Specifications" at bounding box center [235, 179] width 63 height 14
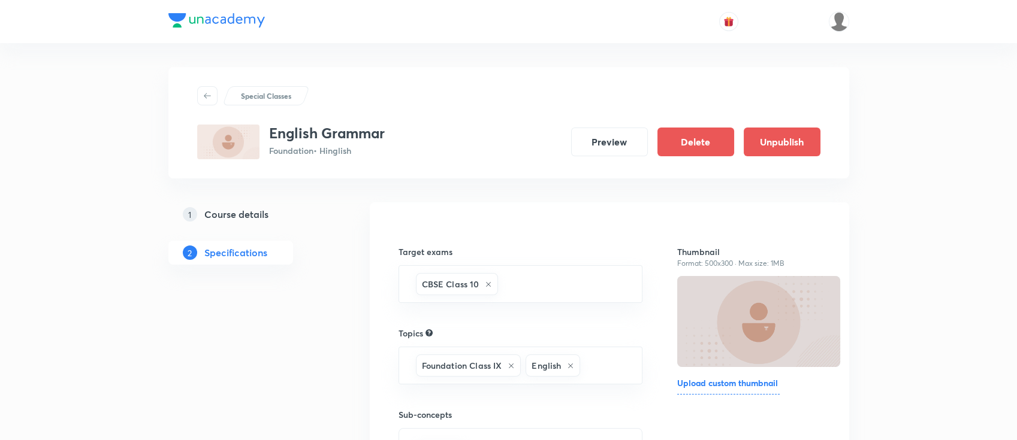
click at [250, 213] on h5 "Course details" at bounding box center [236, 214] width 64 height 14
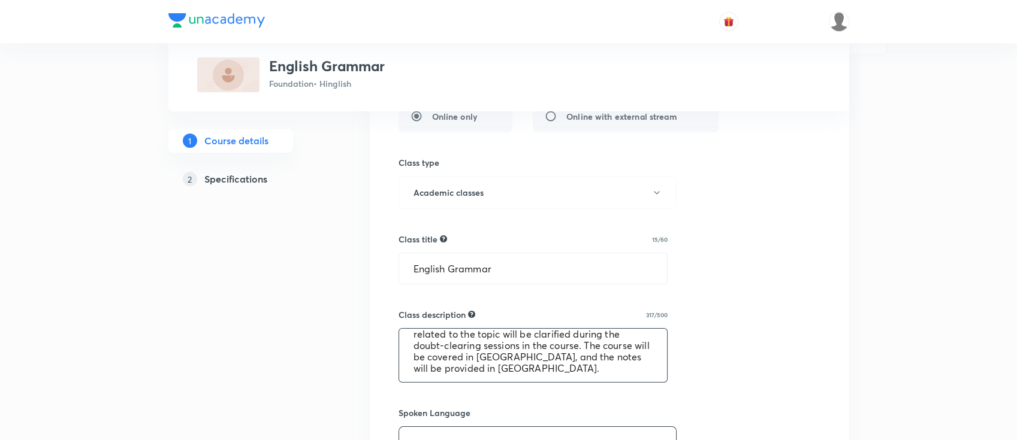
scroll to position [46, 0]
drag, startPoint x: 411, startPoint y: 345, endPoint x: 616, endPoint y: 400, distance: 212.2
click at [616, 400] on div "Select a goal Foundation ​ Class type Live Recorded Course type Online only Onl…" at bounding box center [609, 401] width 422 height 999
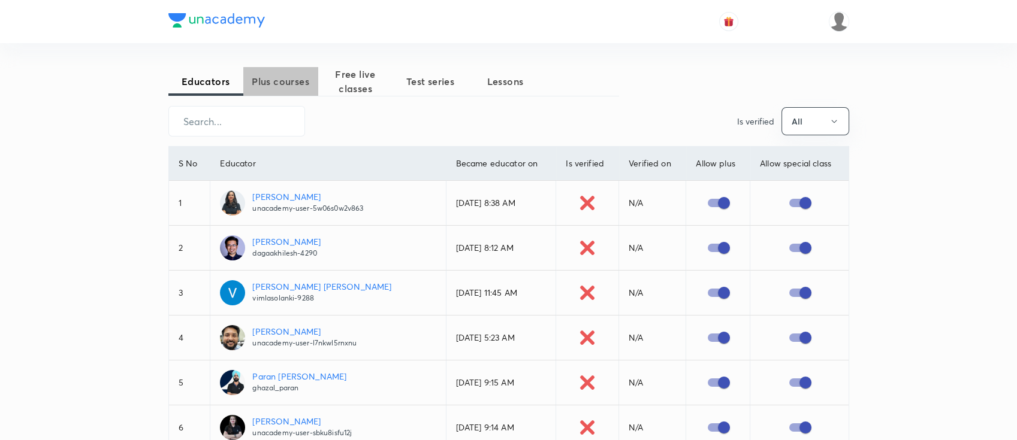
click at [293, 86] on span "Plus courses" at bounding box center [280, 81] width 75 height 14
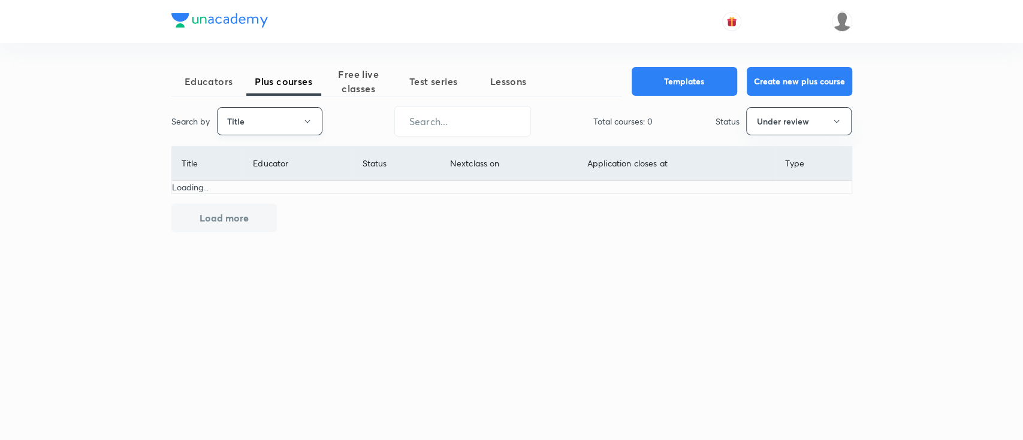
click at [301, 124] on button "Title" at bounding box center [269, 121] width 105 height 28
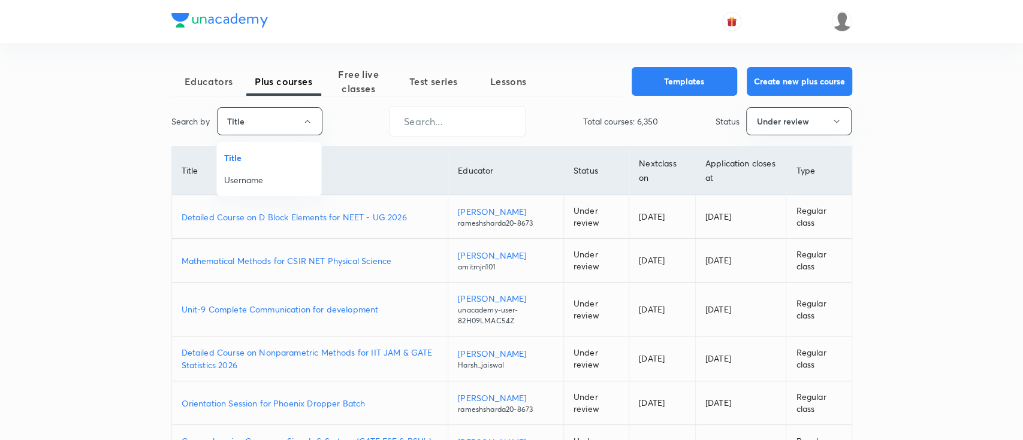
click at [292, 185] on span "Username" at bounding box center [269, 180] width 90 height 13
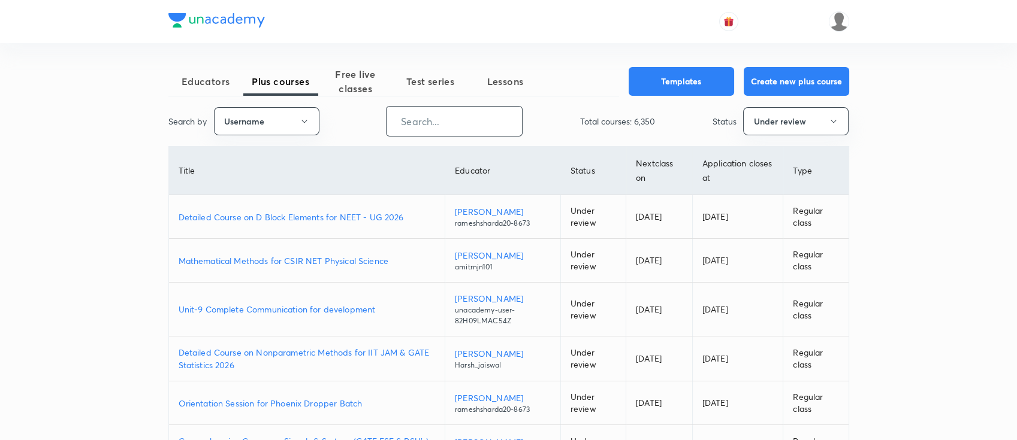
click at [425, 127] on input "text" at bounding box center [453, 121] width 135 height 31
click at [353, 90] on span "Free live classes" at bounding box center [355, 81] width 75 height 29
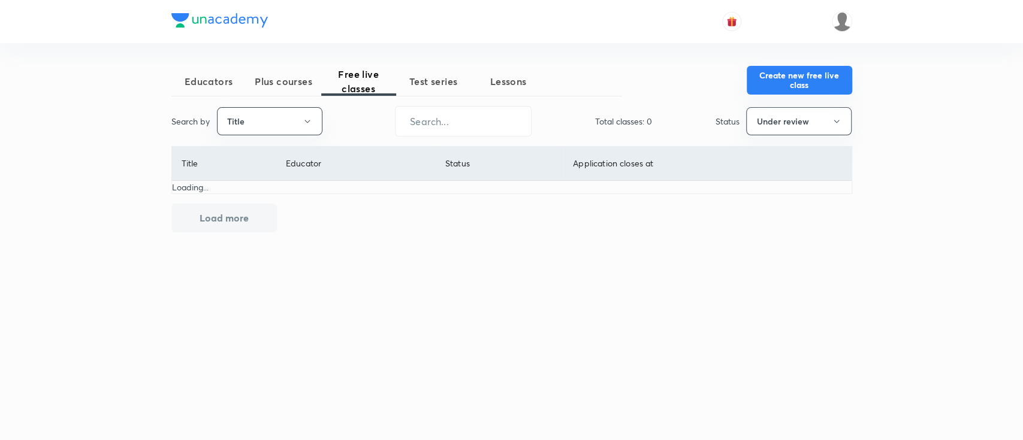
click at [814, 76] on button "Create new free live class" at bounding box center [799, 80] width 105 height 29
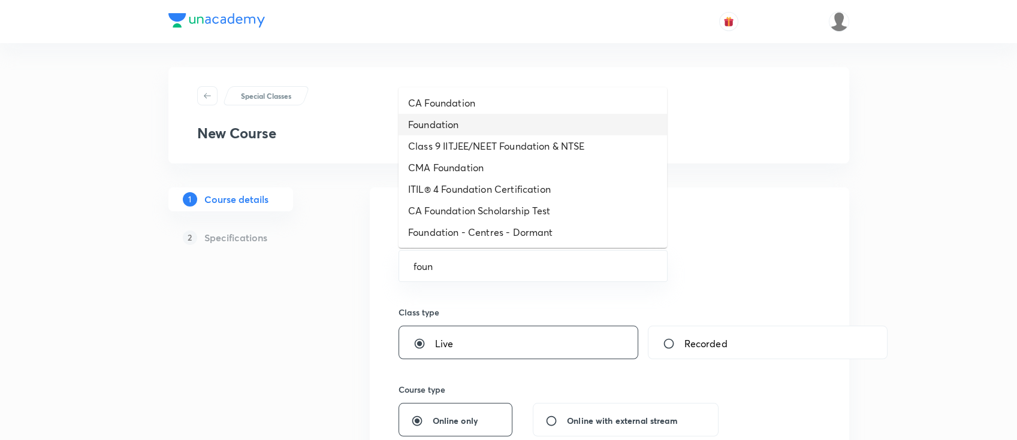
click at [480, 123] on li "Foundation" at bounding box center [532, 125] width 268 height 22
type input "Foundation"
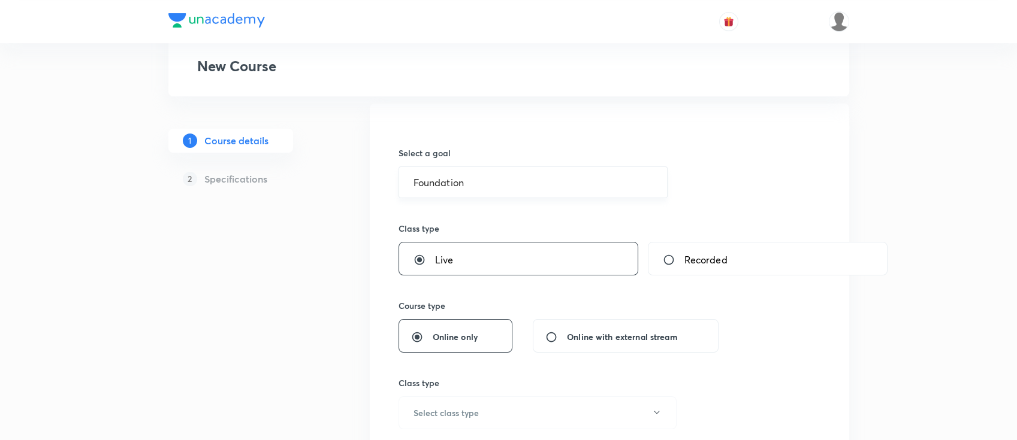
scroll to position [240, 0]
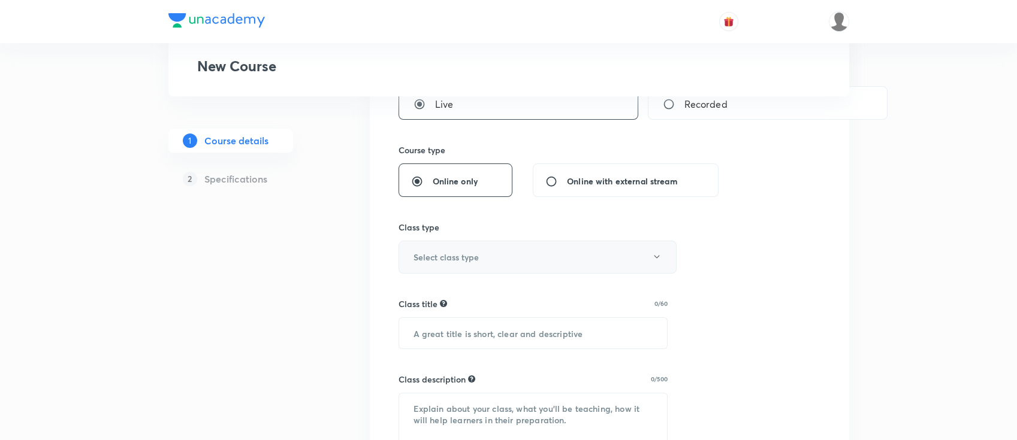
click at [502, 264] on button "Select class type" at bounding box center [537, 257] width 278 height 33
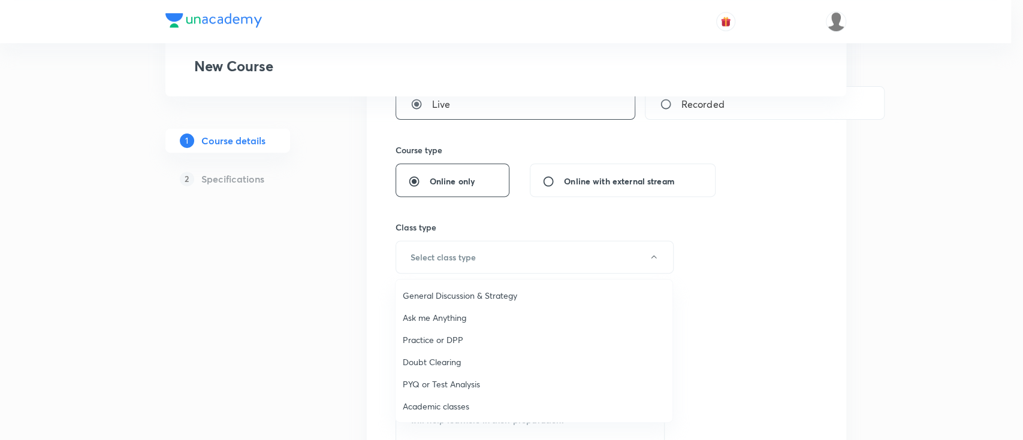
click at [476, 401] on span "Academic classes" at bounding box center [534, 406] width 262 height 13
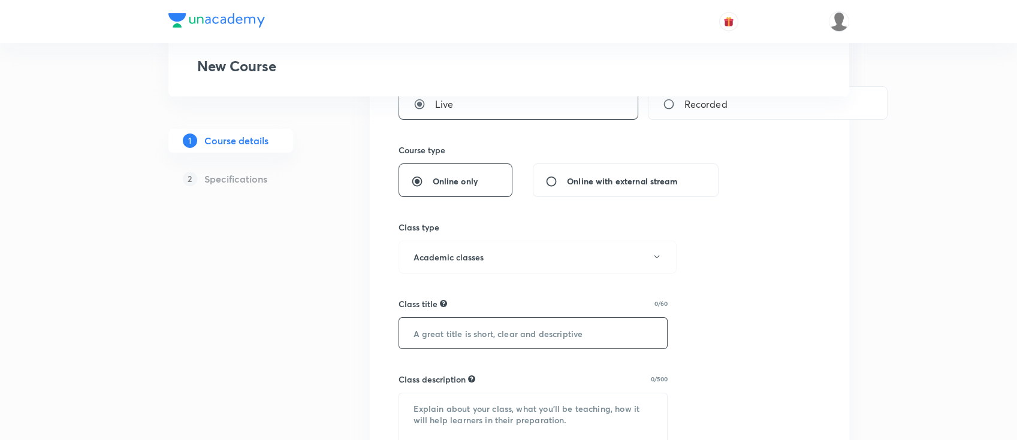
click at [485, 334] on input "text" at bounding box center [533, 333] width 268 height 31
type input "English grammer"
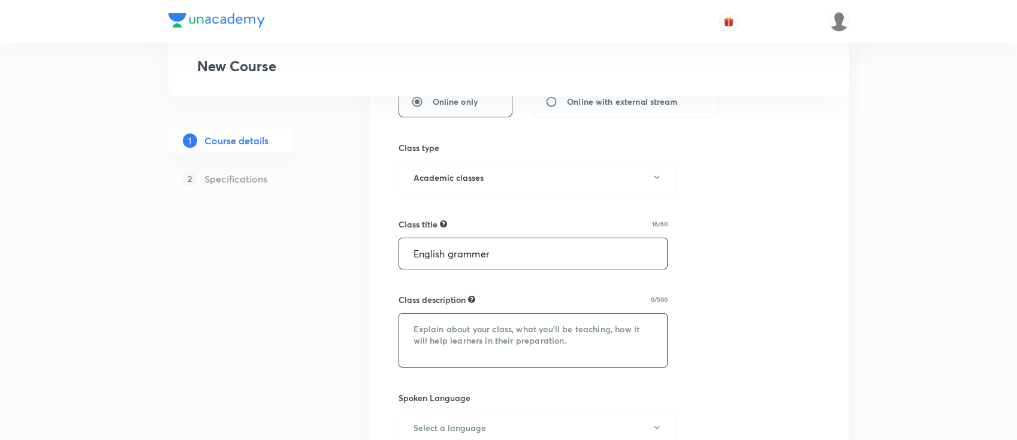
click at [500, 342] on textarea at bounding box center [533, 340] width 268 height 53
paste textarea "In this course, MK SIR will provide in-depth knowledge of ENGLISH. The course w…"
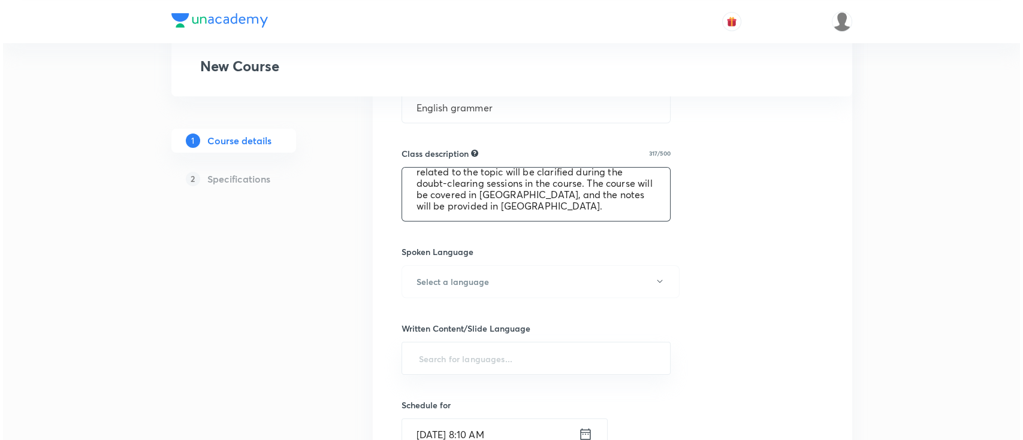
scroll to position [479, 0]
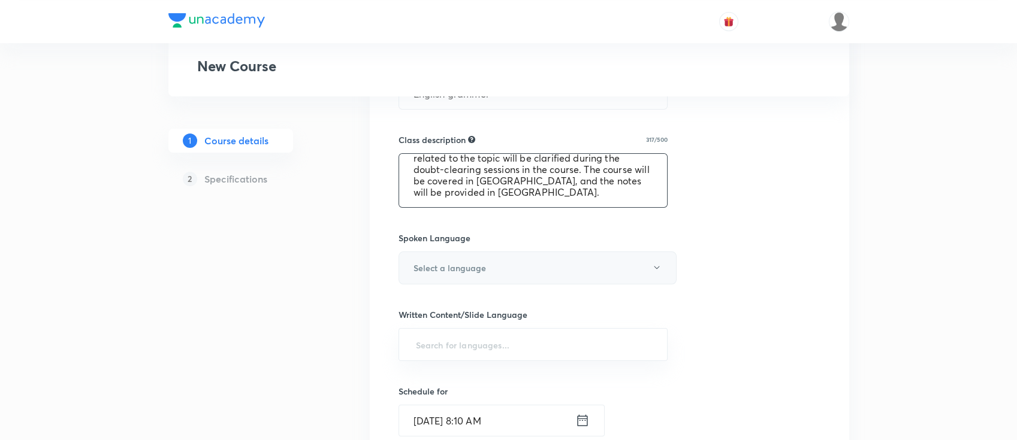
type textarea "In this course, MK SIR will provide in-depth knowledge of ENGLISH. The course w…"
click at [493, 268] on button "Select a language" at bounding box center [537, 268] width 278 height 33
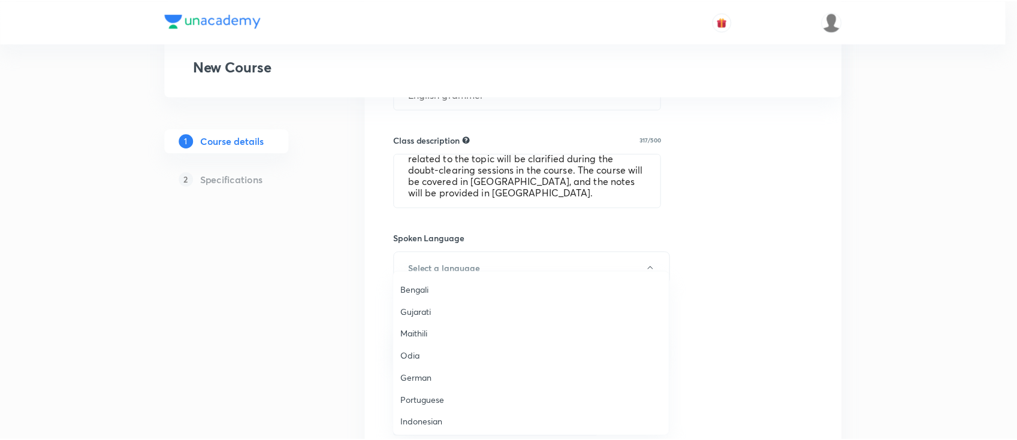
scroll to position [355, 0]
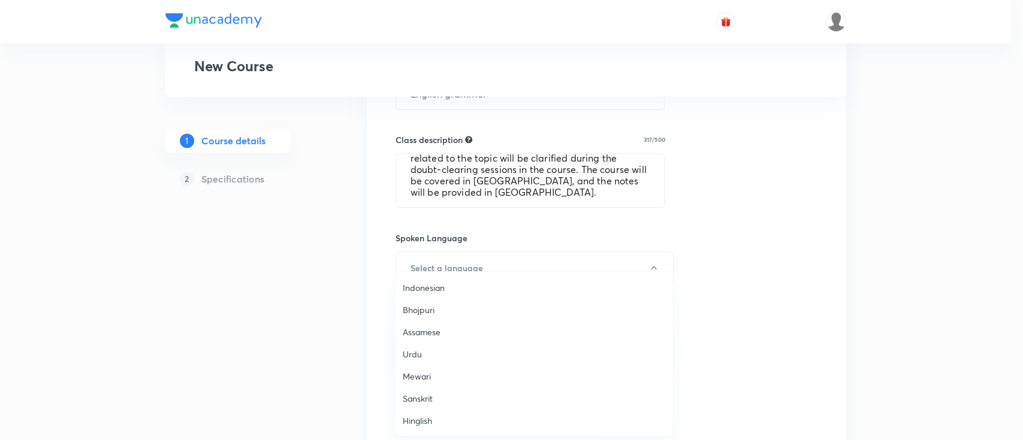
click at [426, 422] on span "Hinglish" at bounding box center [534, 421] width 262 height 13
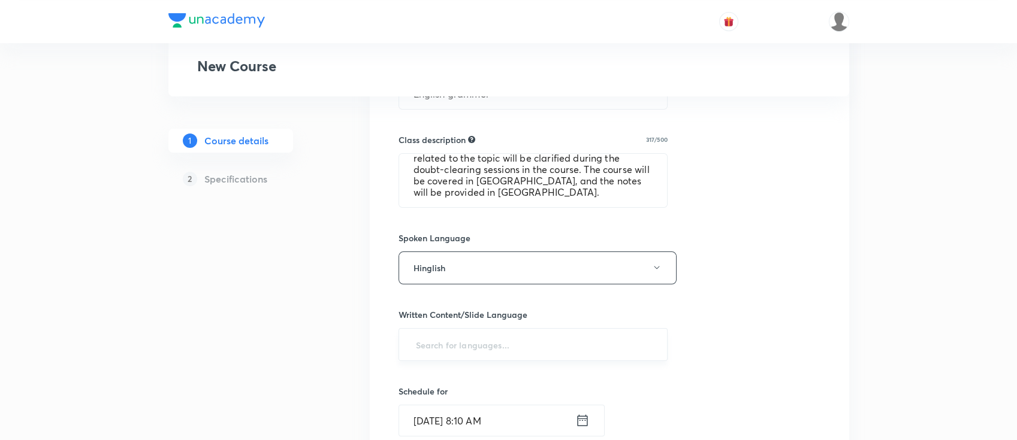
scroll to position [559, 0]
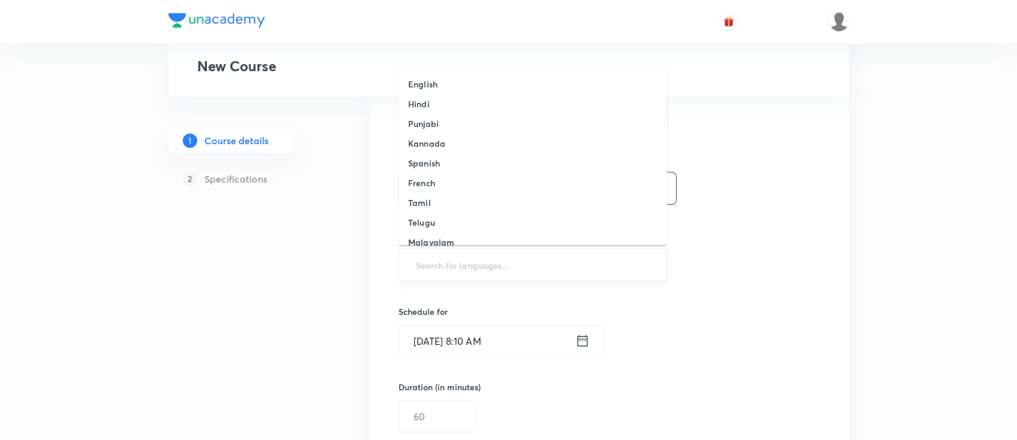
click at [518, 271] on input "text" at bounding box center [533, 265] width 240 height 22
click at [479, 84] on li "English" at bounding box center [532, 84] width 268 height 20
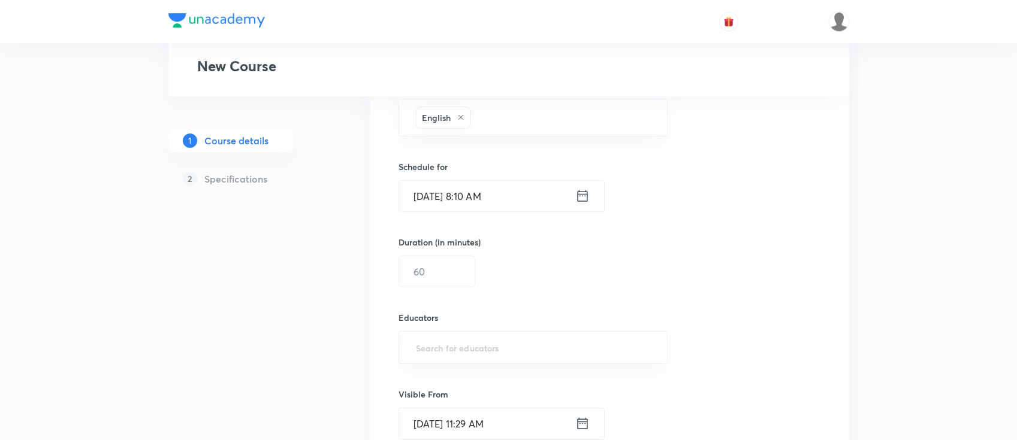
scroll to position [719, 0]
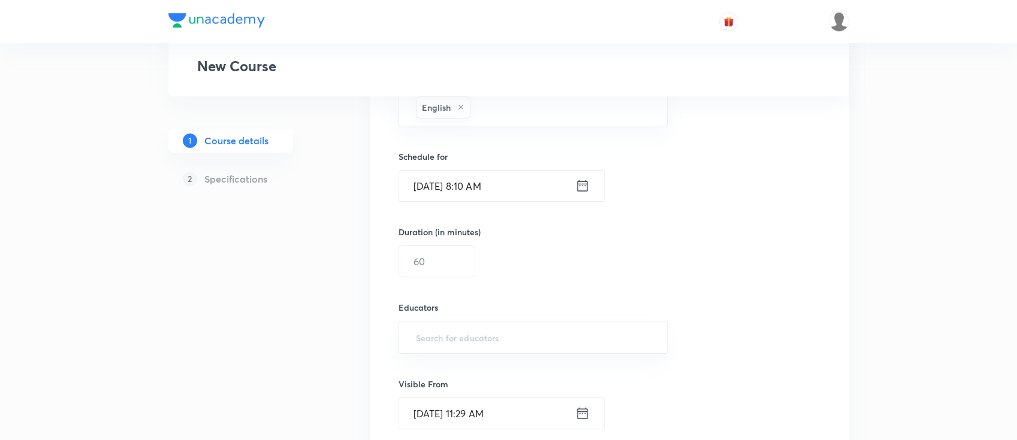
click at [581, 187] on icon at bounding box center [582, 185] width 14 height 17
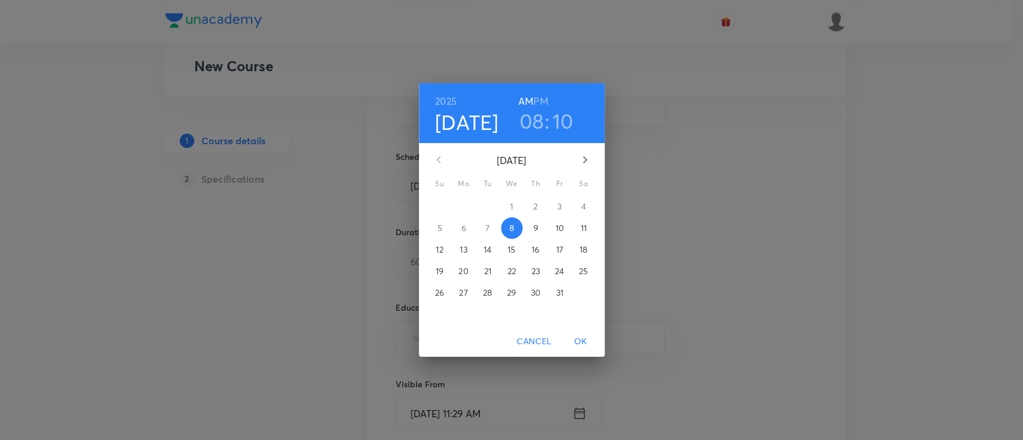
click at [533, 120] on h3 "08" at bounding box center [532, 120] width 25 height 25
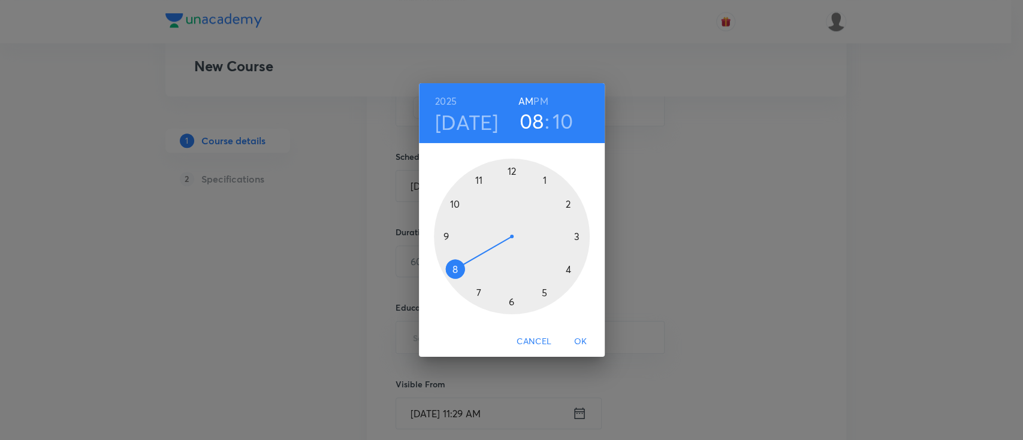
click at [542, 102] on h6 "PM" at bounding box center [540, 101] width 14 height 17
drag, startPoint x: 453, startPoint y: 268, endPoint x: 540, endPoint y: 281, distance: 88.4
click at [540, 281] on div at bounding box center [512, 237] width 156 height 156
drag, startPoint x: 564, startPoint y: 210, endPoint x: 509, endPoint y: 210, distance: 54.5
click at [509, 210] on div at bounding box center [512, 237] width 156 height 156
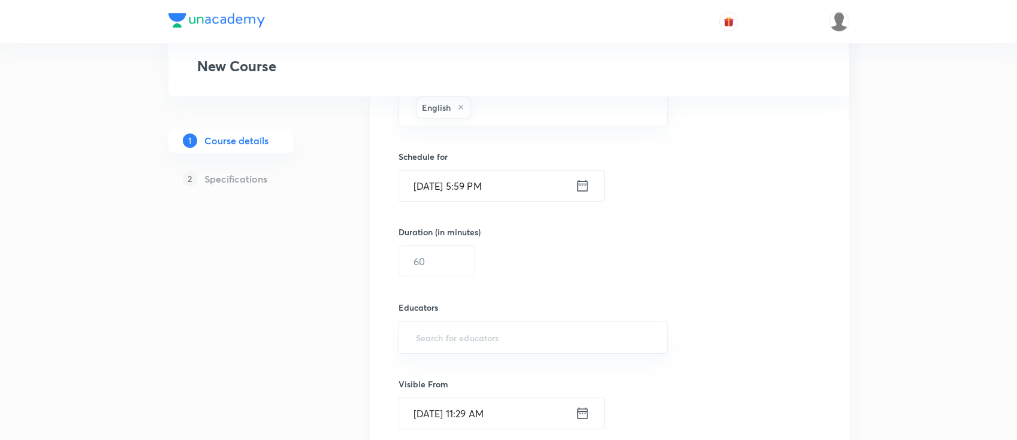
click at [580, 185] on icon at bounding box center [582, 185] width 10 height 11
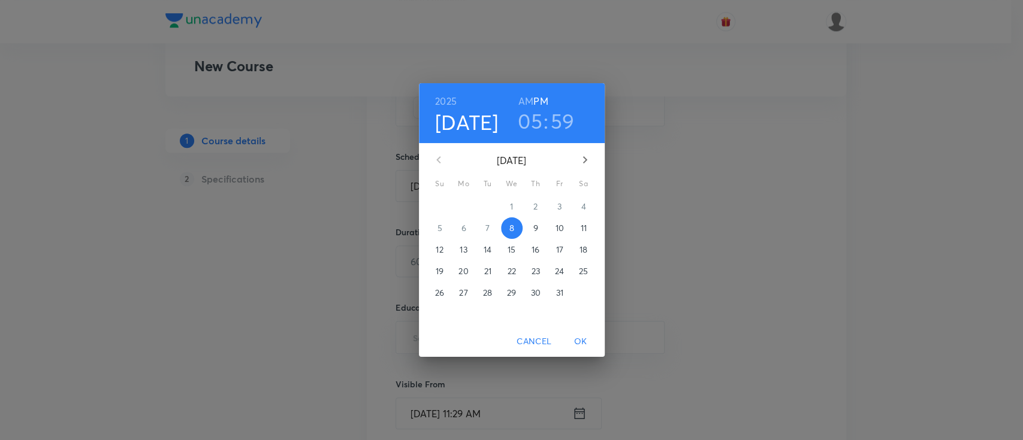
drag, startPoint x: 559, startPoint y: 122, endPoint x: 553, endPoint y: 140, distance: 18.9
click at [557, 122] on h3 "59" at bounding box center [563, 120] width 24 height 25
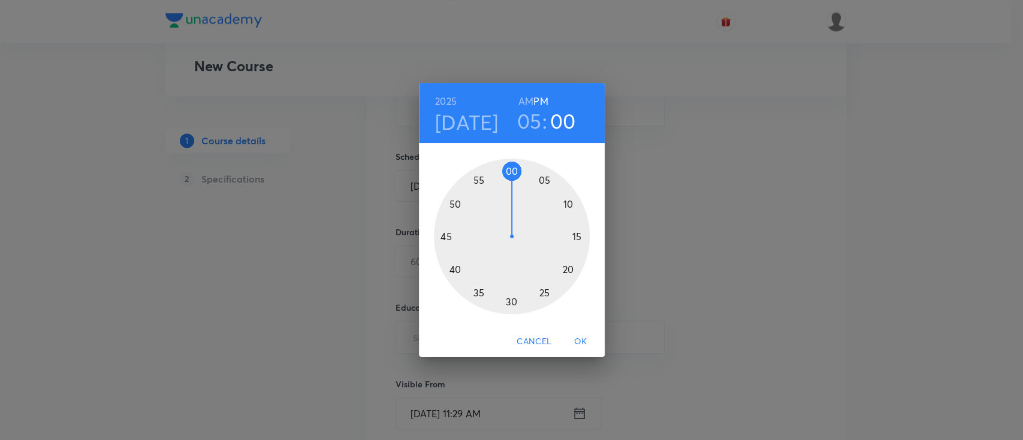
click at [510, 168] on div at bounding box center [512, 237] width 156 height 156
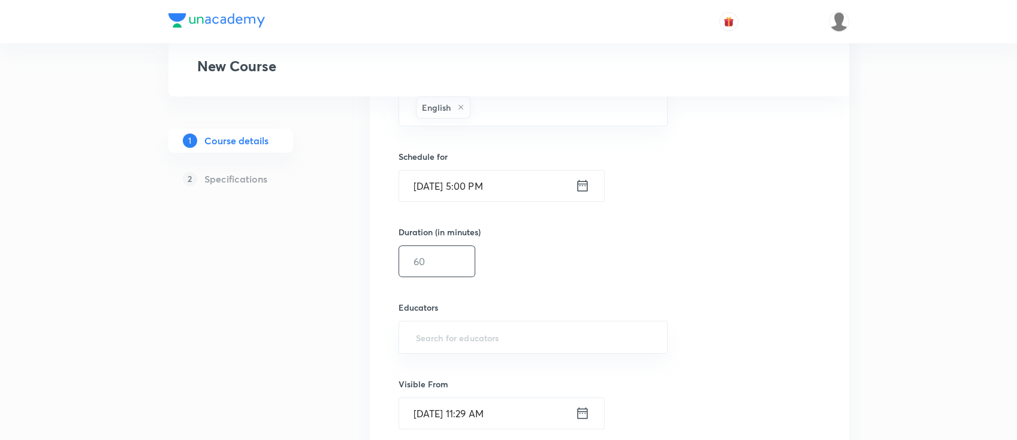
click at [440, 264] on input "text" at bounding box center [437, 261] width 76 height 31
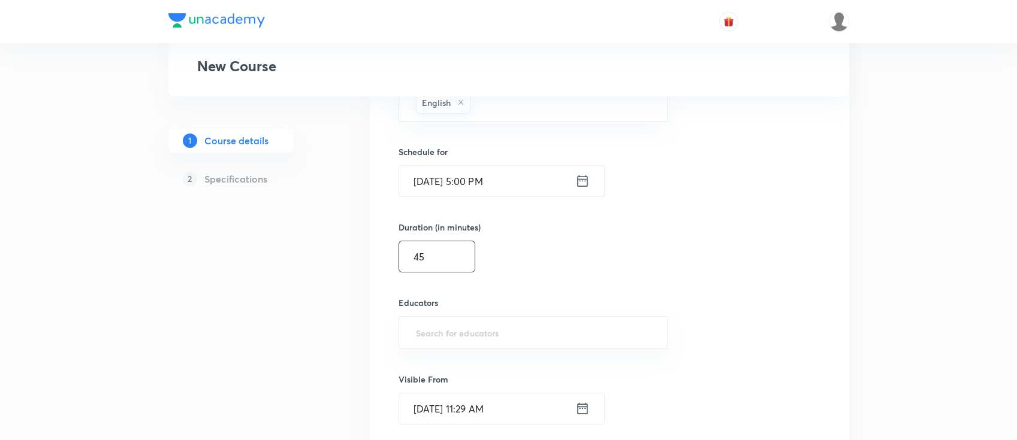
scroll to position [799, 0]
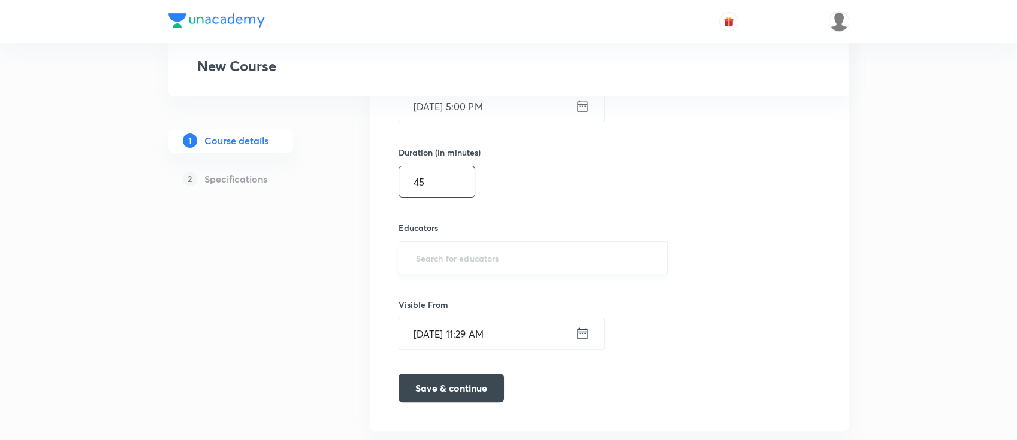
type input "45"
click at [449, 260] on input "text" at bounding box center [533, 258] width 240 height 22
paste input "unacademy-user-bclfd2l4xhd0"
type input "unacademy-user-bclfd2l4xhd0"
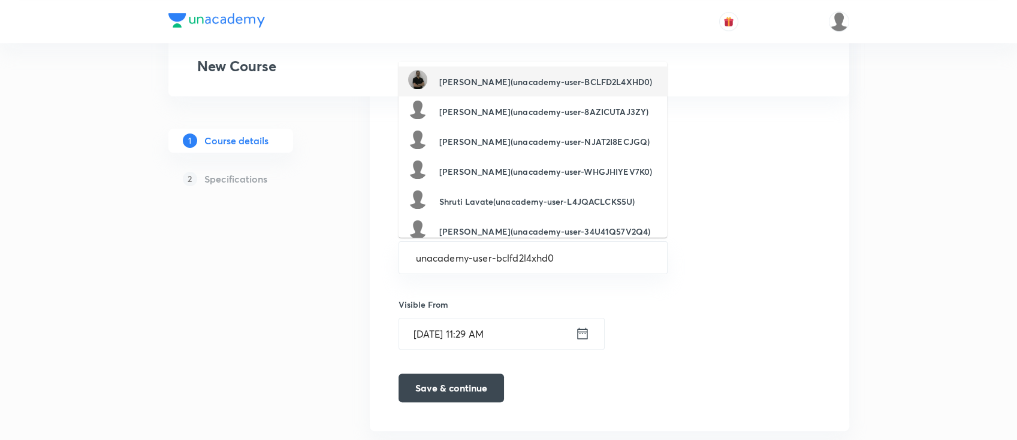
click at [536, 68] on li "[PERSON_NAME](unacademy-user-BCLFD2L4XHD0)" at bounding box center [532, 82] width 268 height 30
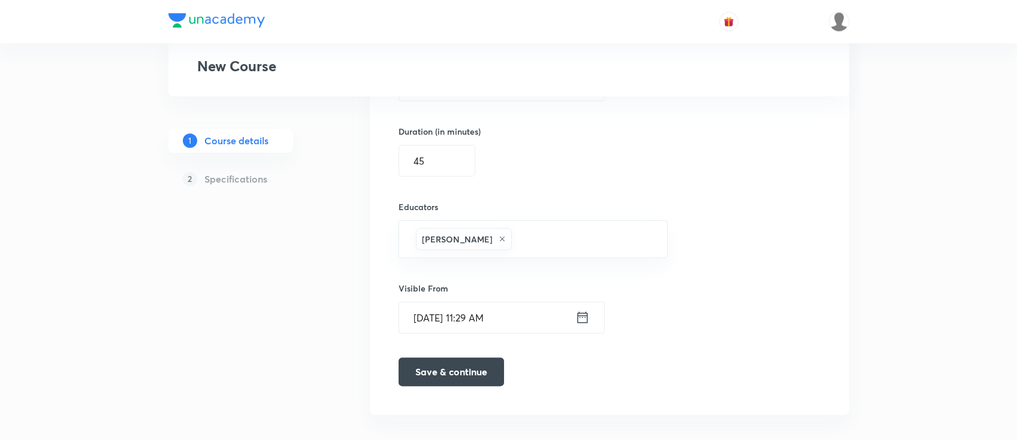
scroll to position [831, 0]
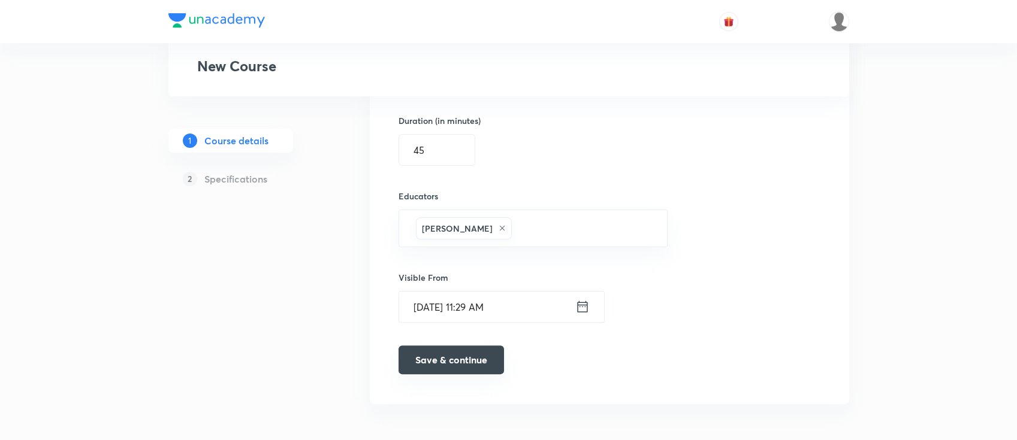
click at [455, 353] on button "Save & continue" at bounding box center [450, 360] width 105 height 29
type input "English grammer"
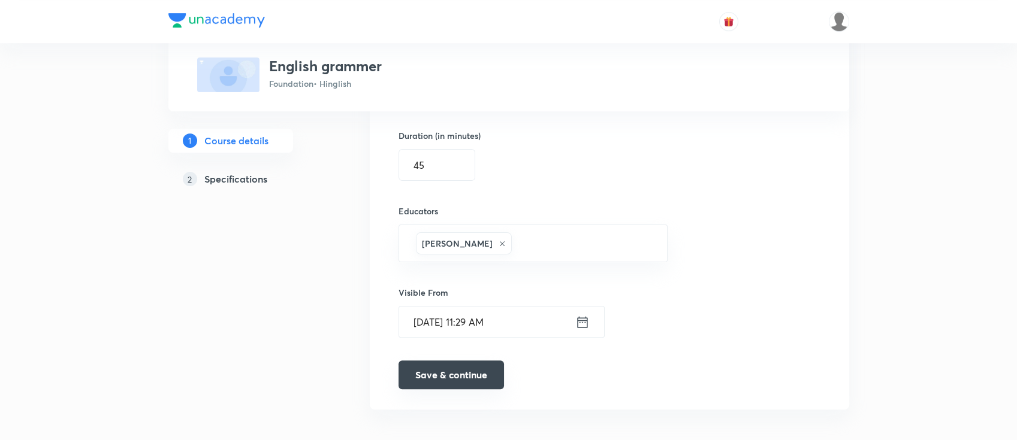
scroll to position [836, 0]
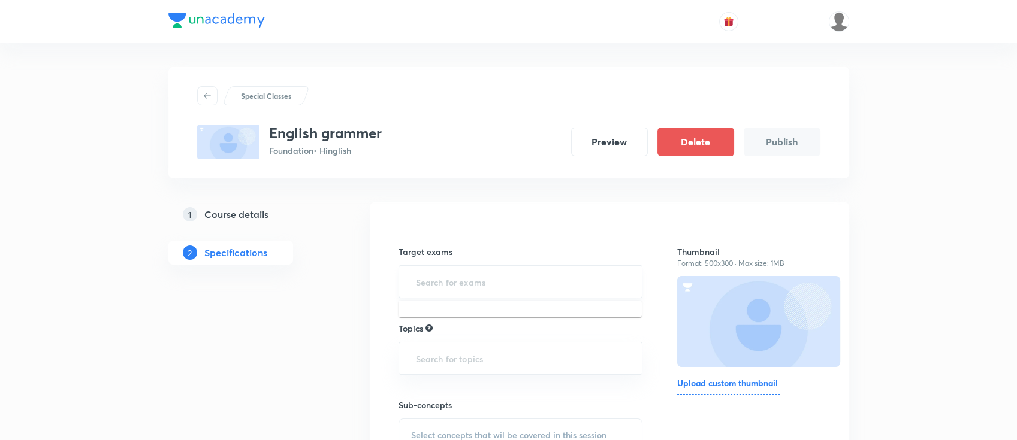
click at [490, 281] on input "text" at bounding box center [520, 282] width 215 height 22
type input "i"
type input "cbse"
click at [489, 315] on li "CBSE Class 9" at bounding box center [519, 317] width 243 height 22
click at [490, 365] on input "text" at bounding box center [520, 363] width 215 height 22
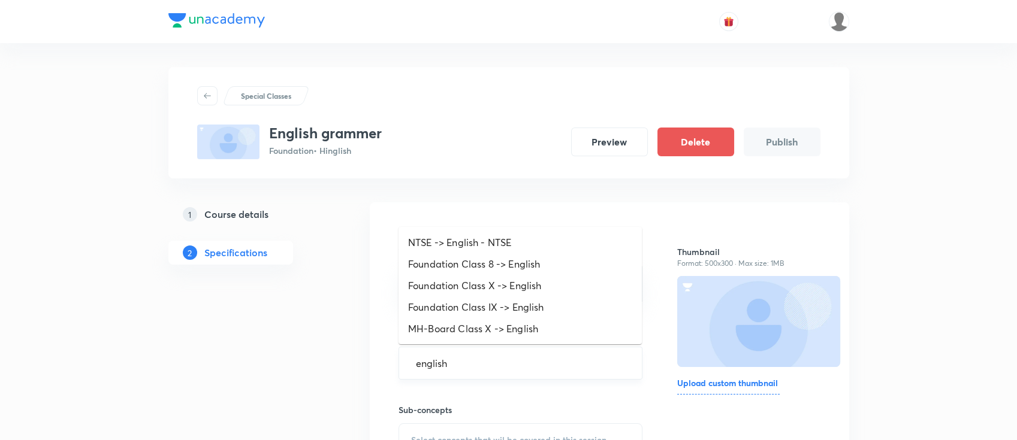
type input "english"
click at [536, 304] on li "Foundation Class IX -> English" at bounding box center [519, 308] width 243 height 22
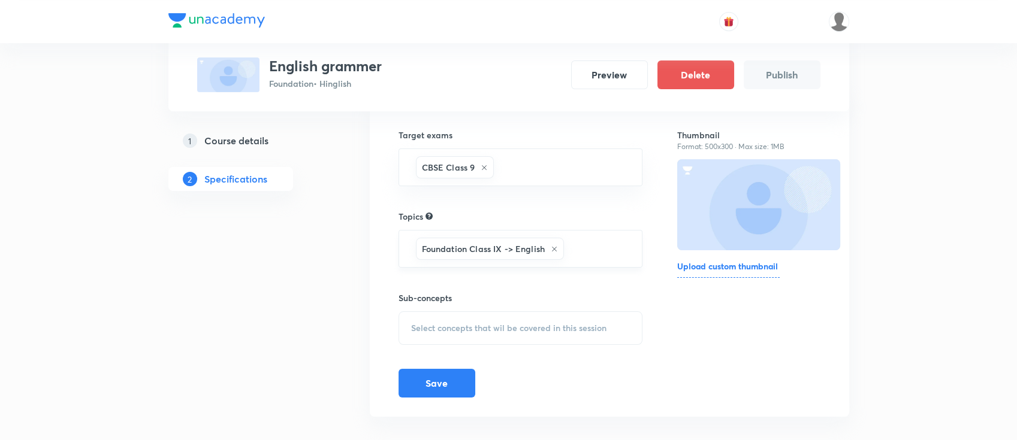
scroll to position [131, 0]
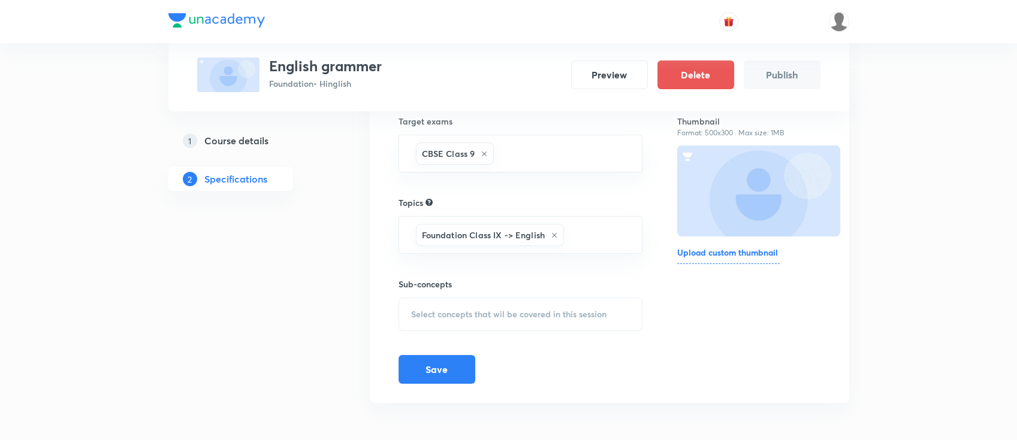
click at [510, 303] on div "Select concepts that wil be covered in this session" at bounding box center [520, 315] width 244 height 34
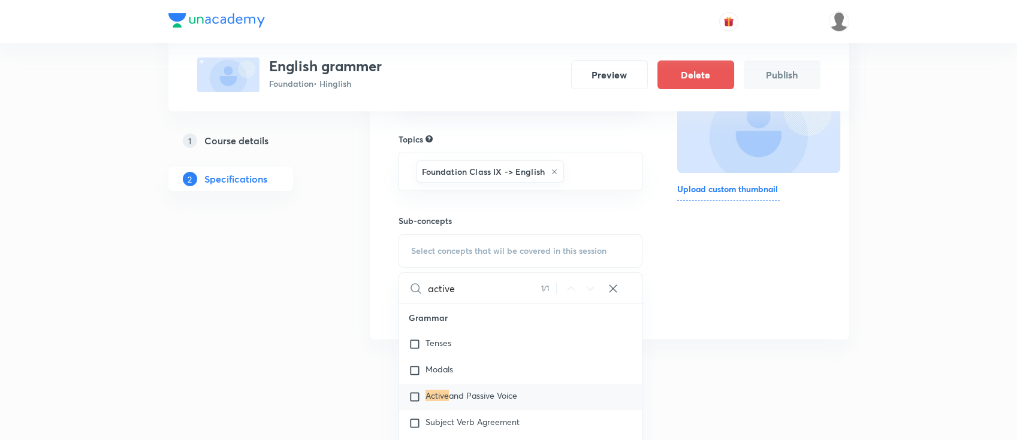
scroll to position [268, 0]
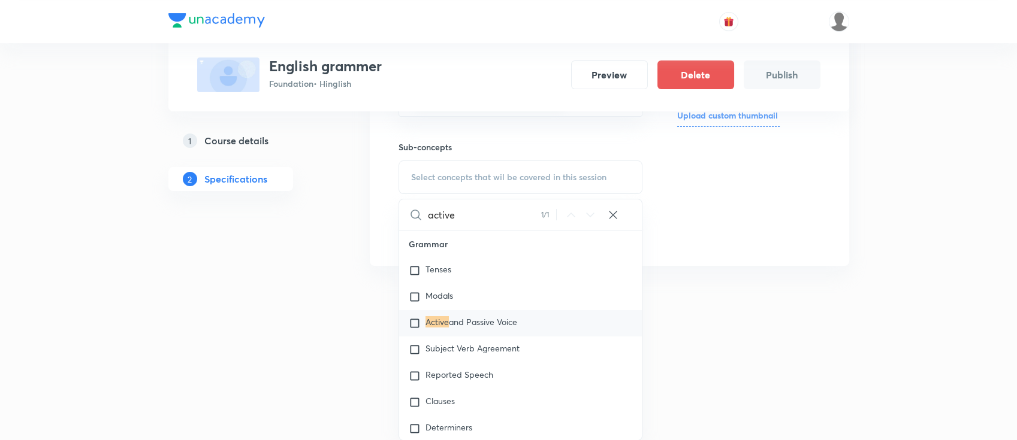
type input "active"
click at [501, 319] on span "and Passive Voice" at bounding box center [483, 321] width 68 height 11
checkbox input "true"
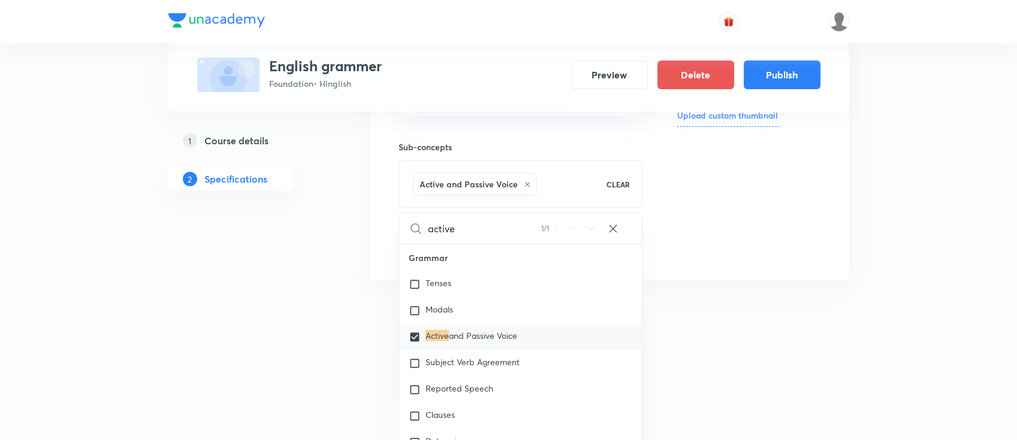
click at [728, 237] on div "Thumbnail Format: 500x300 · Max size: 1MB Upload custom thumbnail" at bounding box center [748, 107] width 143 height 307
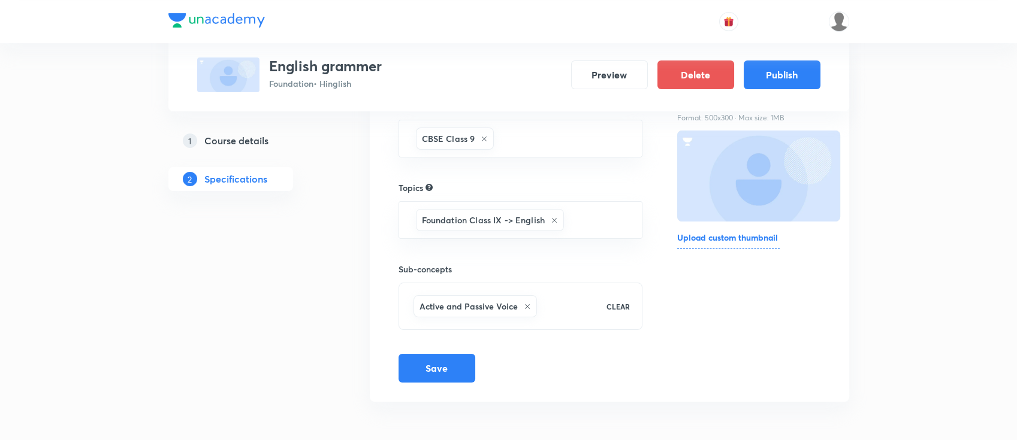
scroll to position [144, 0]
click at [431, 372] on button "Save" at bounding box center [436, 368] width 77 height 29
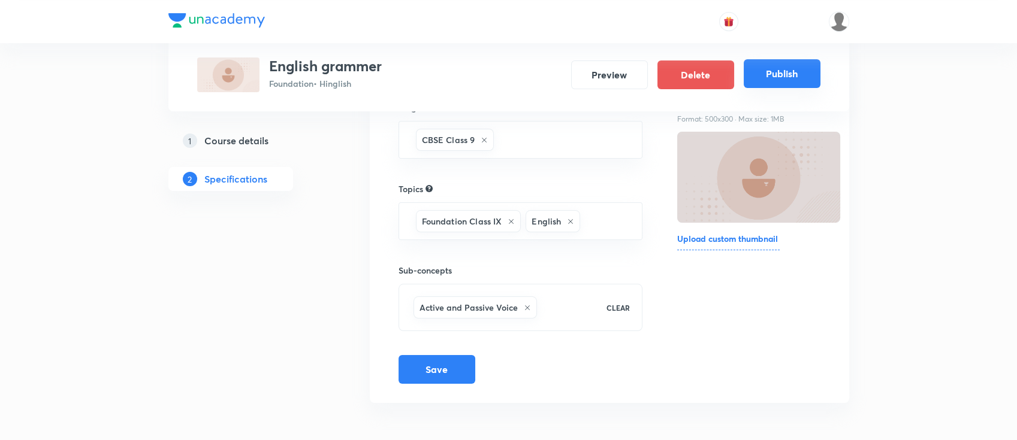
click at [806, 70] on button "Publish" at bounding box center [782, 73] width 77 height 29
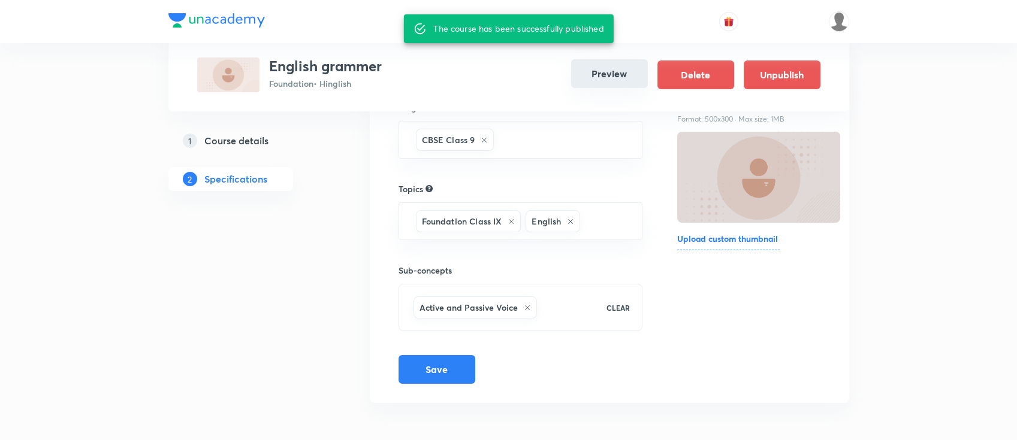
click at [626, 70] on button "Preview" at bounding box center [609, 73] width 77 height 29
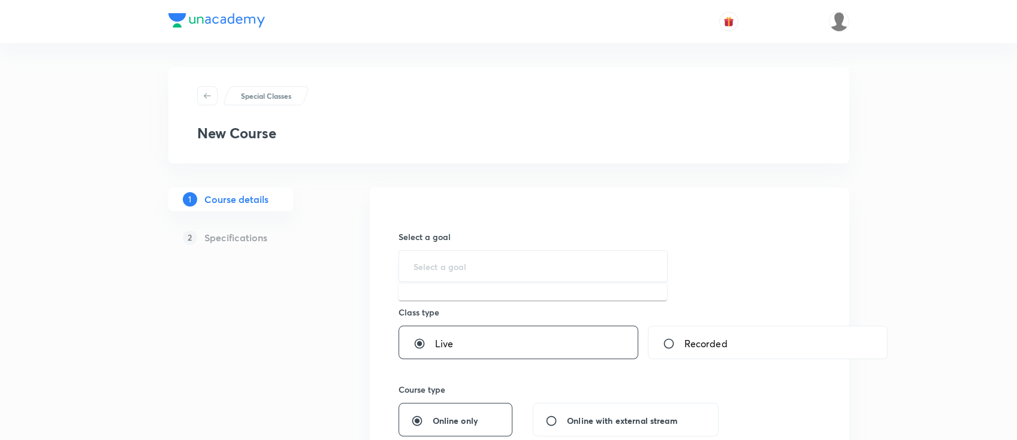
click at [555, 262] on input "text" at bounding box center [533, 266] width 240 height 11
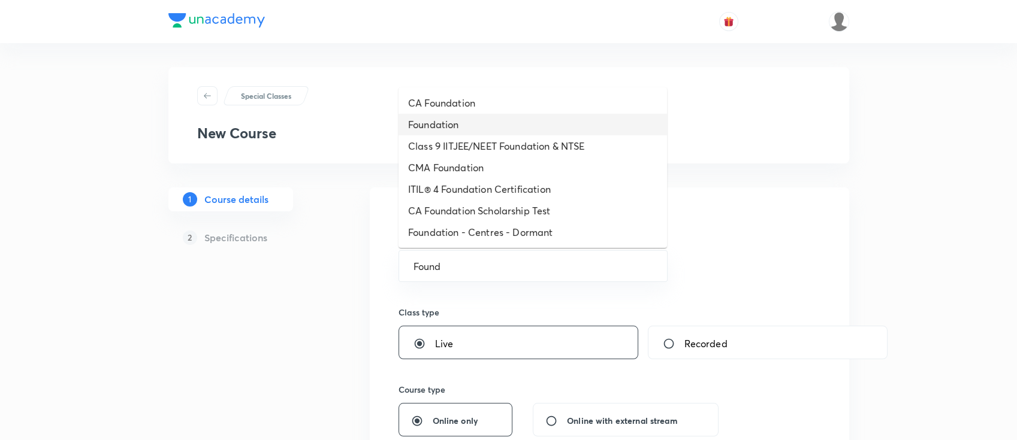
click at [472, 117] on li "Foundation" at bounding box center [532, 125] width 268 height 22
type input "Foundation"
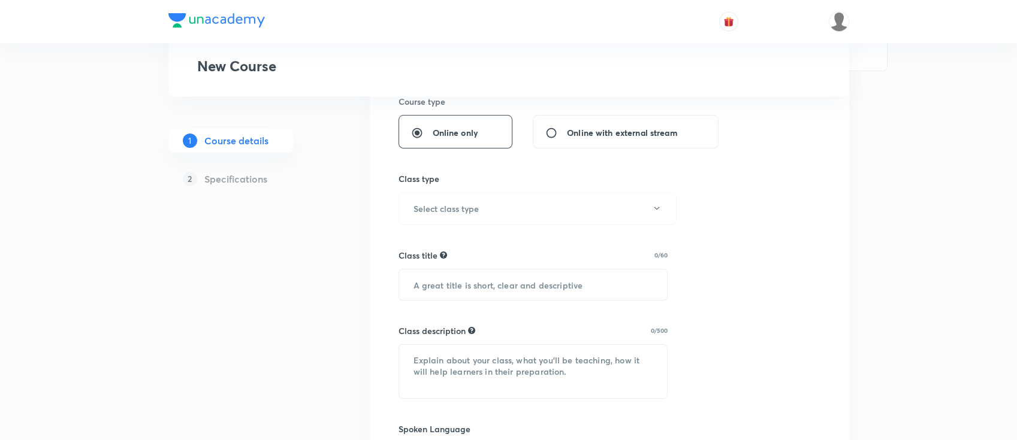
scroll to position [319, 0]
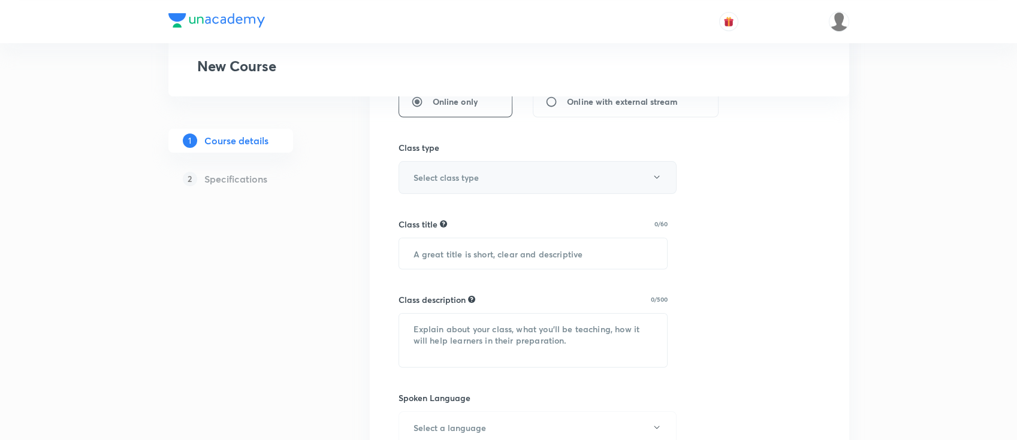
click at [500, 174] on button "Select class type" at bounding box center [537, 177] width 278 height 33
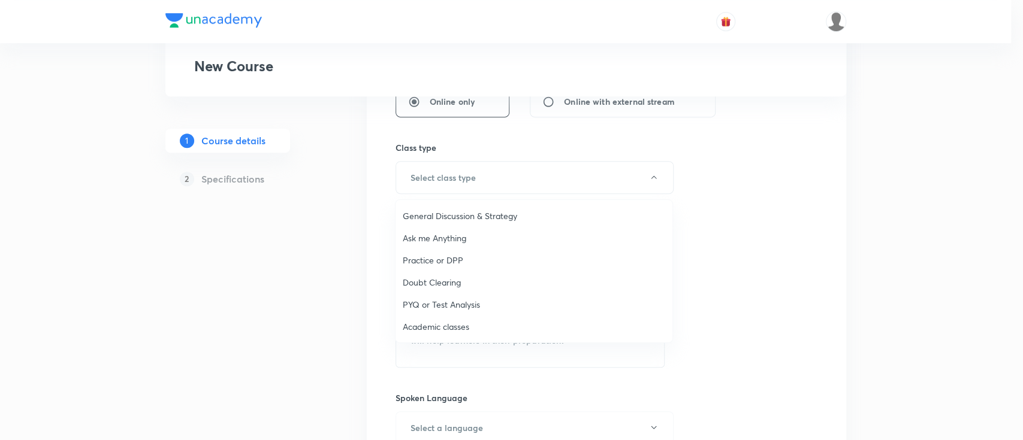
click at [460, 328] on span "Academic classes" at bounding box center [534, 327] width 262 height 13
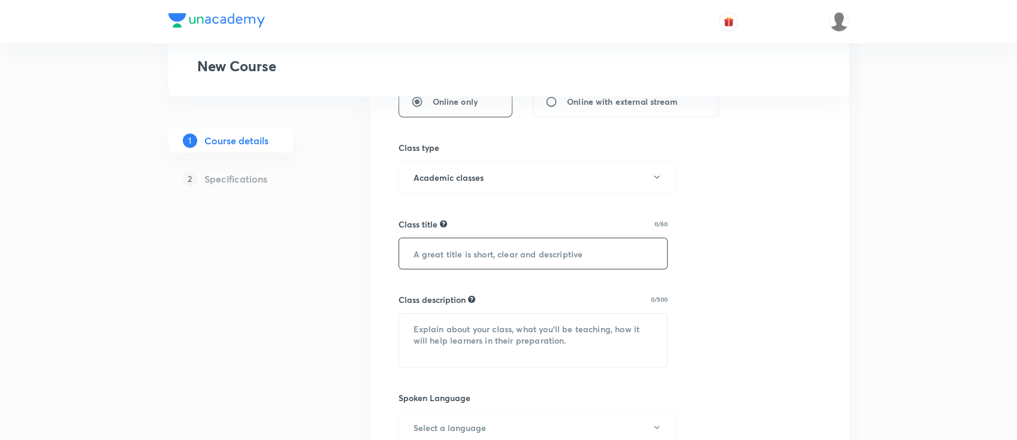
click at [496, 256] on input "text" at bounding box center [533, 253] width 268 height 31
type input "English grammer"
click at [506, 338] on textarea at bounding box center [533, 340] width 268 height 53
paste textarea "In this course, MK SIR will provide in-depth knowledge of ENGLISH. The course w…"
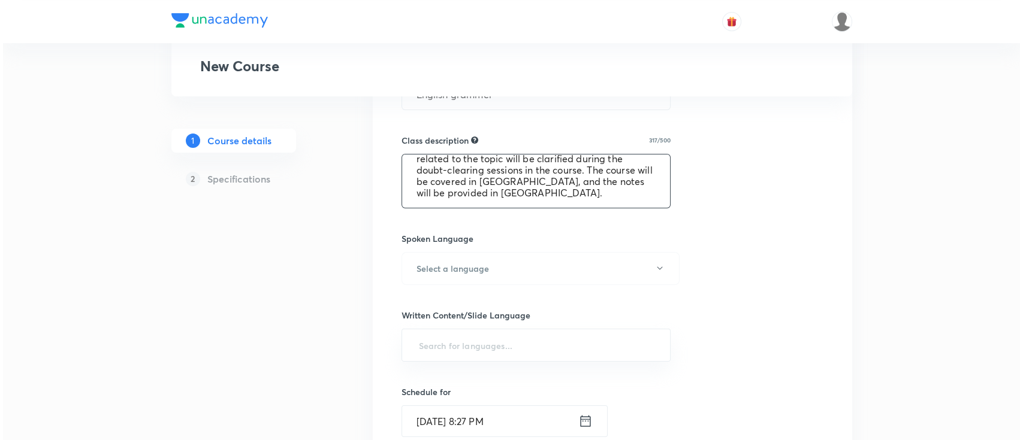
scroll to position [479, 0]
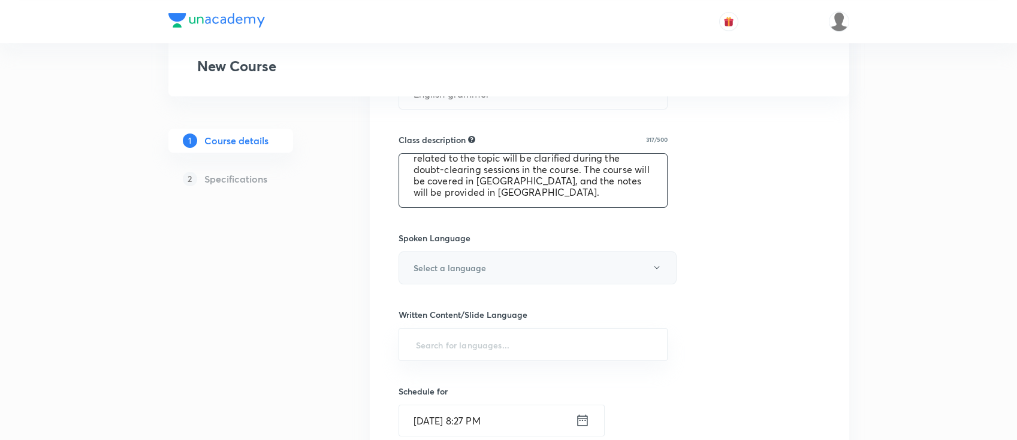
type textarea "In this course, MK SIR will provide in-depth knowledge of ENGLISH. The course w…"
click at [460, 266] on h6 "Select a language" at bounding box center [449, 268] width 73 height 13
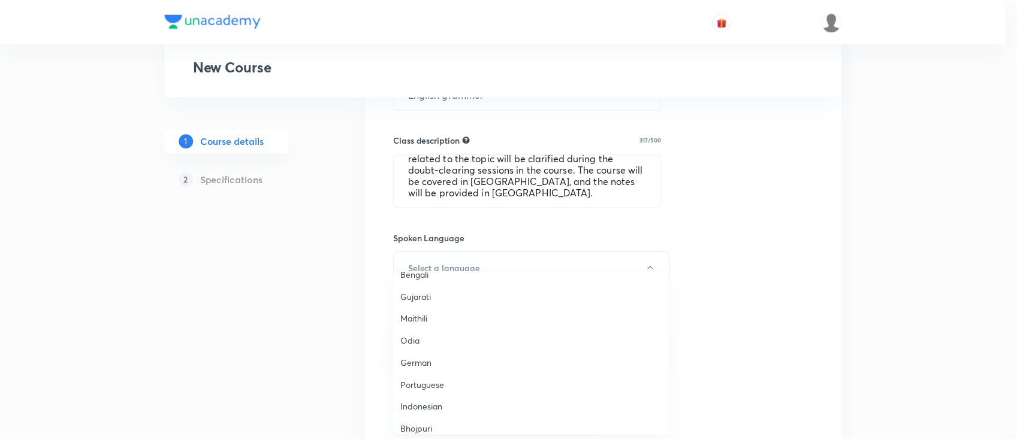
scroll to position [355, 0]
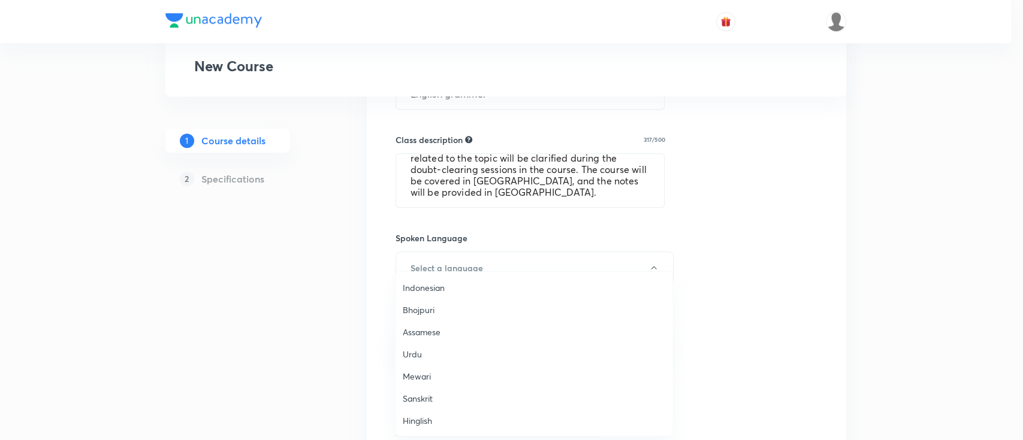
click at [432, 418] on span "Hinglish" at bounding box center [534, 421] width 262 height 13
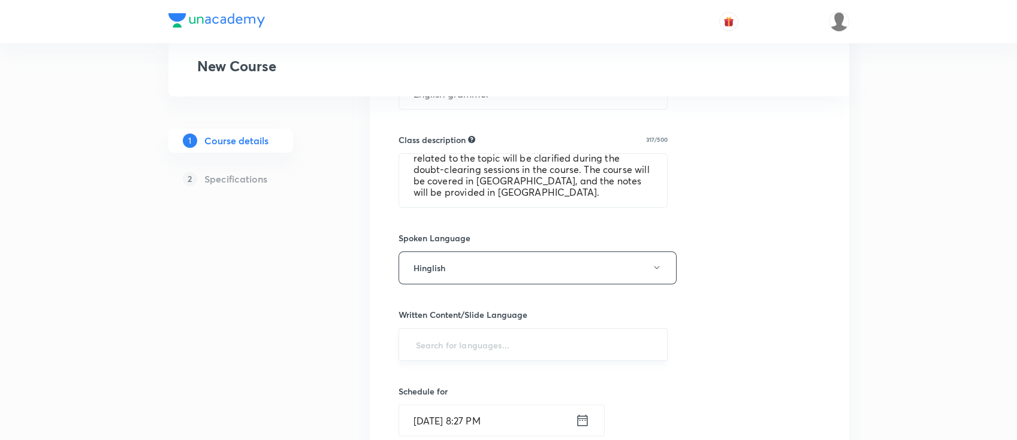
click at [539, 351] on input "text" at bounding box center [533, 345] width 240 height 22
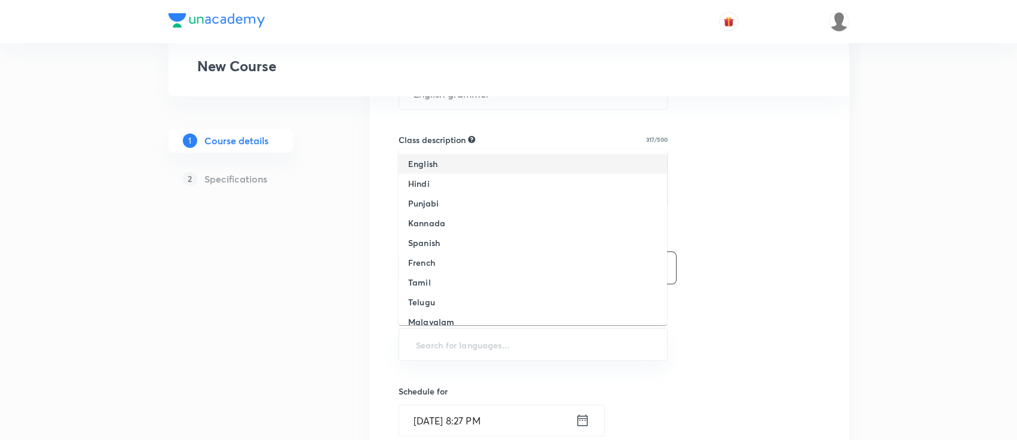
click at [471, 159] on li "English" at bounding box center [532, 164] width 268 height 20
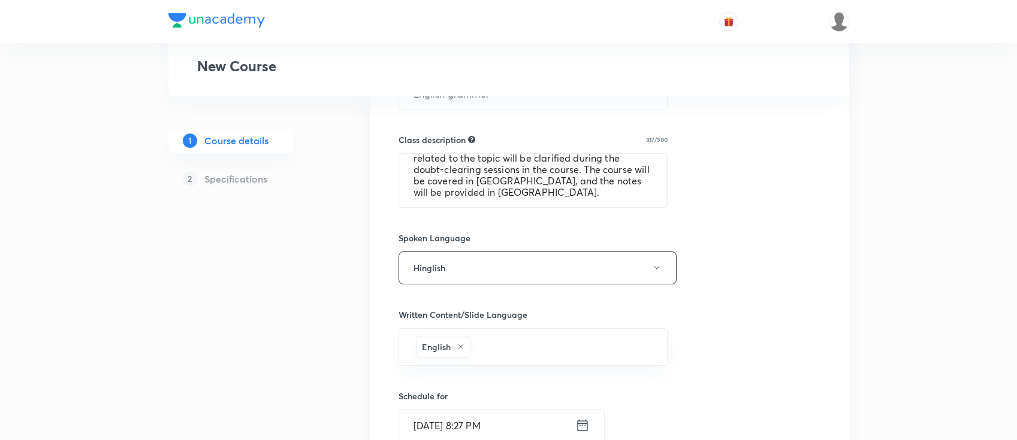
scroll to position [639, 0]
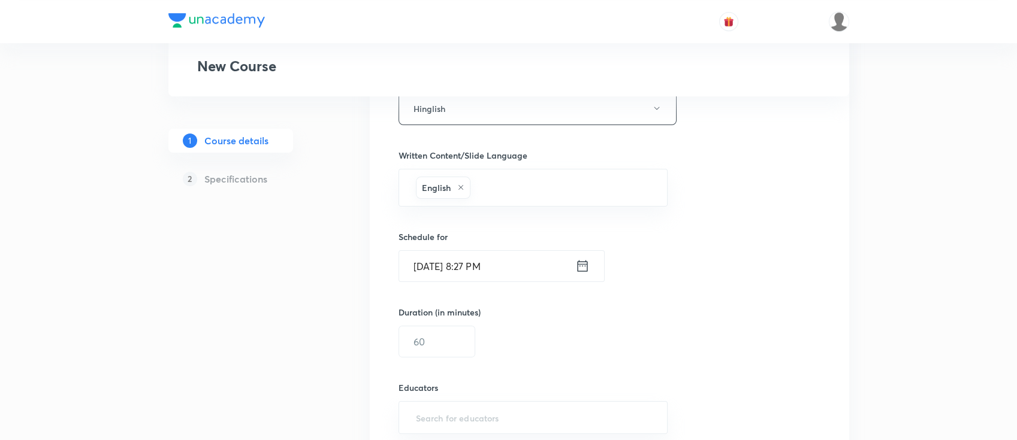
click at [587, 267] on icon at bounding box center [582, 266] width 14 height 17
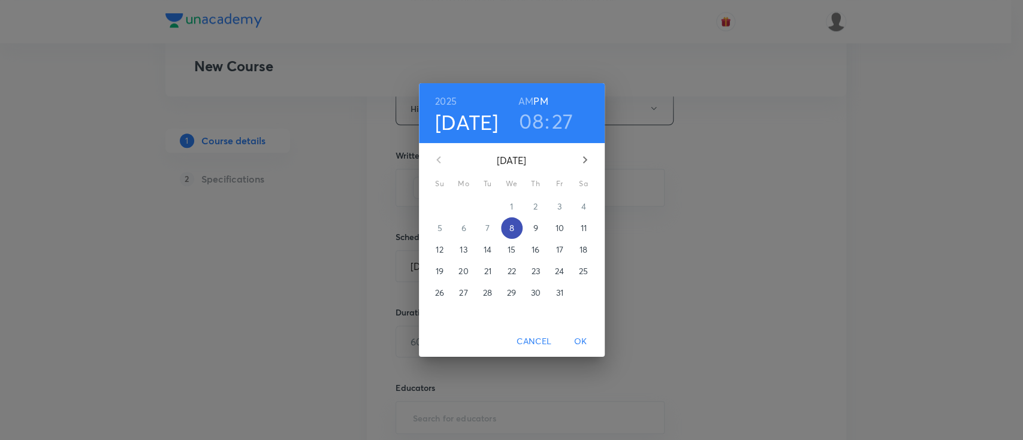
click at [511, 229] on p "8" at bounding box center [511, 228] width 5 height 12
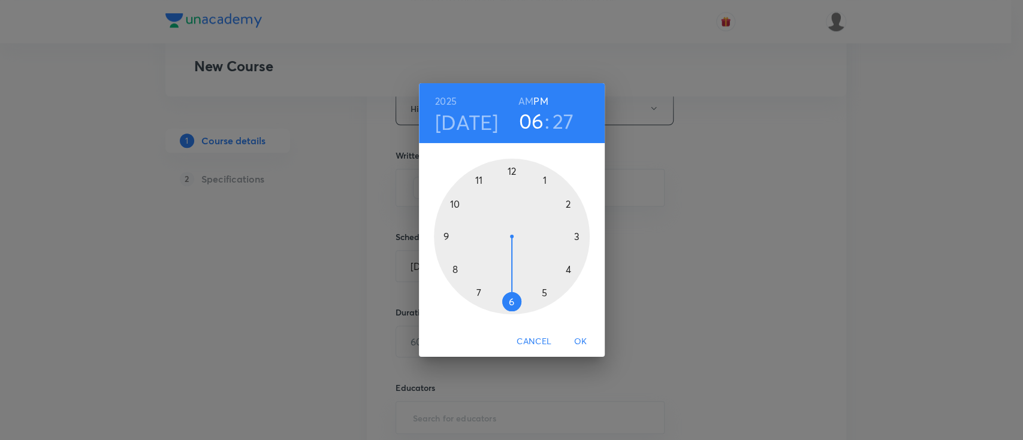
drag, startPoint x: 488, startPoint y: 287, endPoint x: 520, endPoint y: 289, distance: 31.8
click at [520, 289] on div at bounding box center [512, 237] width 156 height 156
drag, startPoint x: 525, startPoint y: 293, endPoint x: 511, endPoint y: 189, distance: 104.7
click at [511, 189] on div at bounding box center [512, 237] width 156 height 156
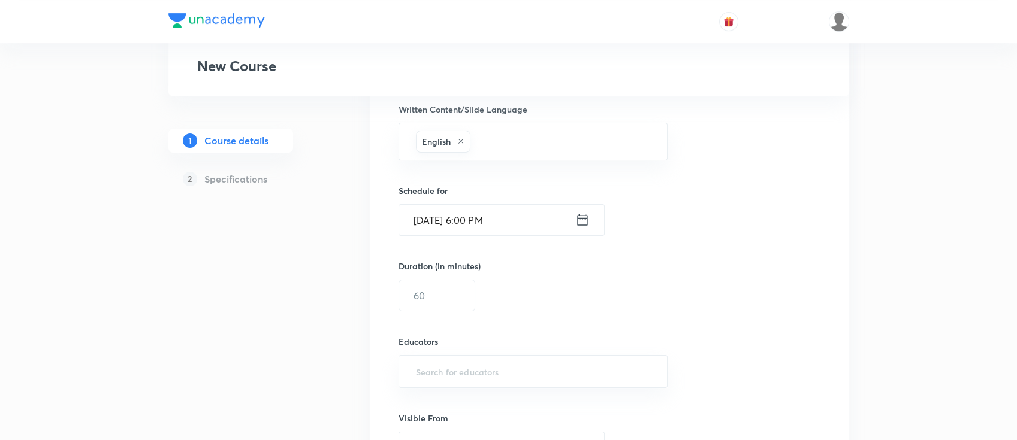
scroll to position [719, 0]
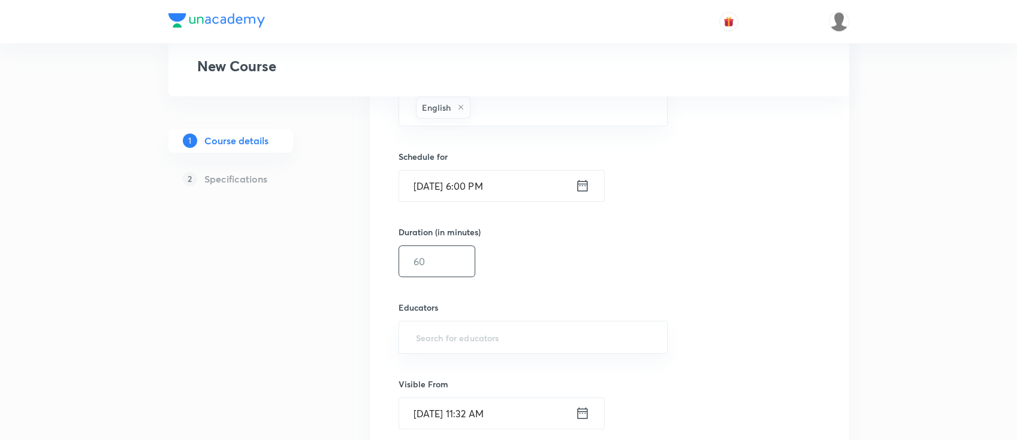
click at [436, 247] on input "text" at bounding box center [437, 261] width 76 height 31
type input "3"
type input "45"
click at [486, 348] on div "​" at bounding box center [533, 337] width 270 height 33
paste input "unacademy-user-bclfd2l4xhd0"
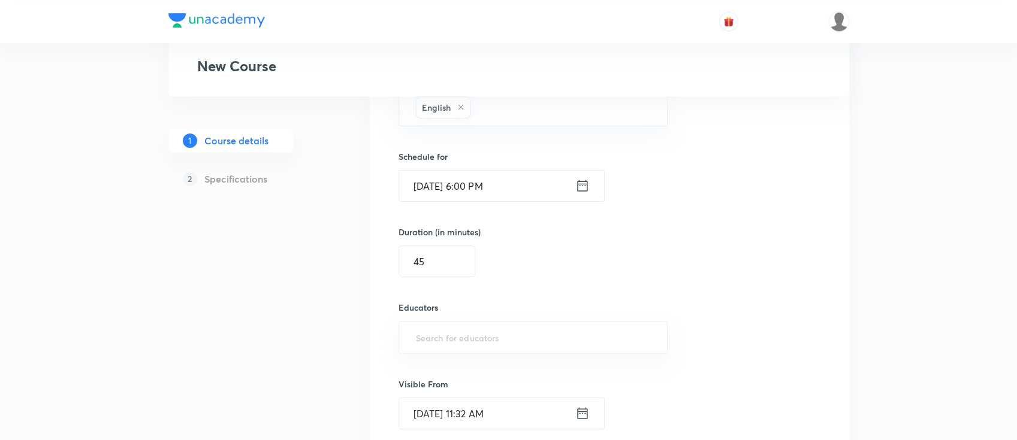
type input "unacademy-user-bclfd2l4xhd0"
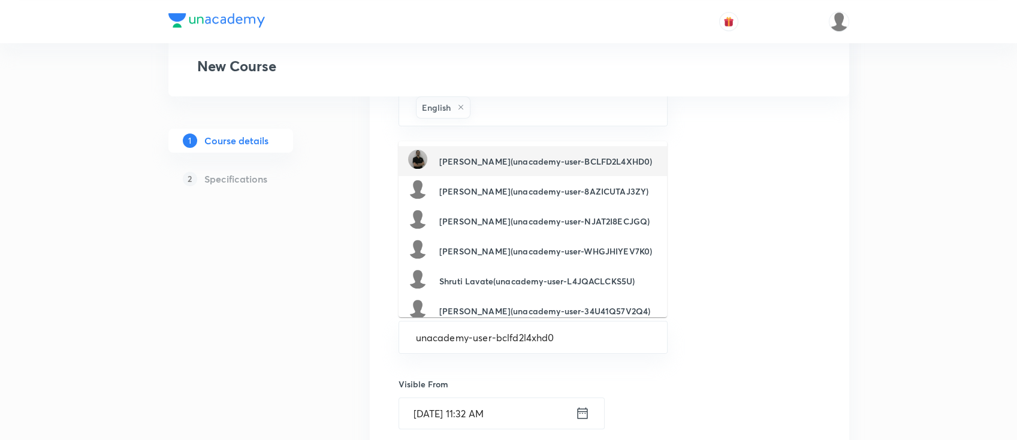
click at [556, 155] on h6 "[PERSON_NAME](unacademy-user-BCLFD2L4XHD0)" at bounding box center [545, 161] width 213 height 13
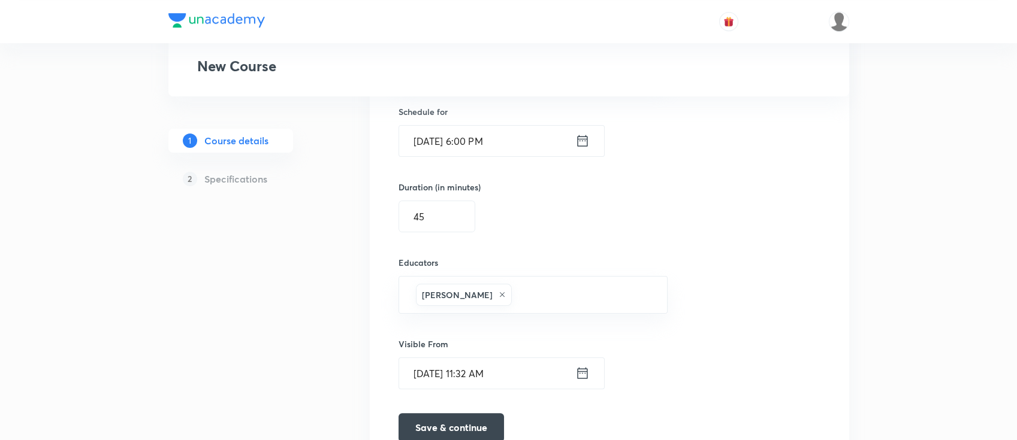
scroll to position [799, 0]
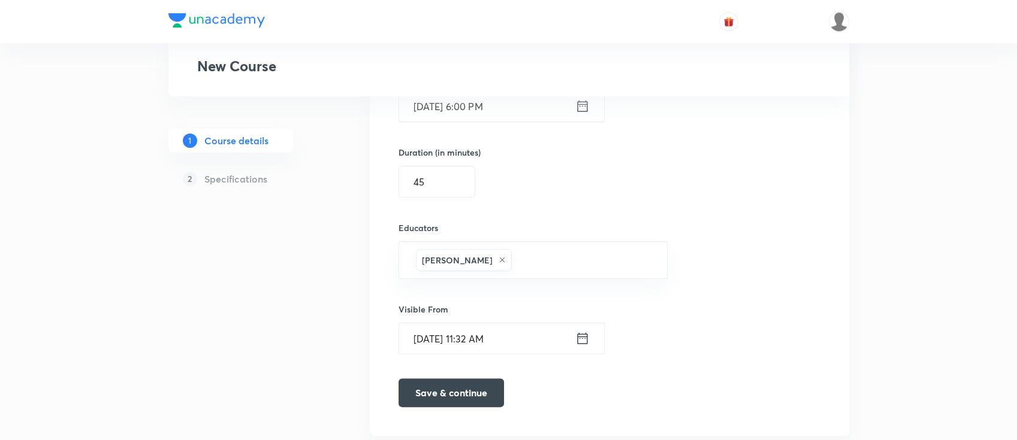
click at [587, 339] on icon at bounding box center [582, 338] width 10 height 11
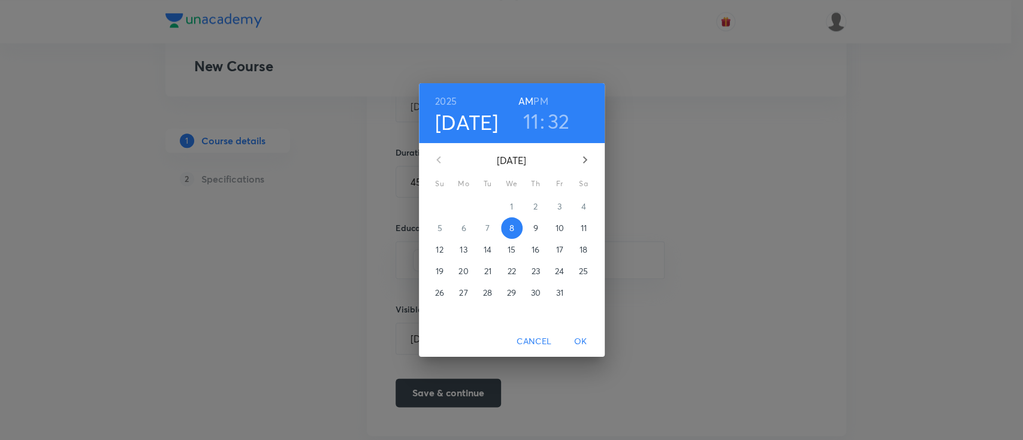
click at [758, 255] on div "[DATE] 11 : 32 AM PM [DATE] Su Mo Tu We Th Fr Sa 28 29 30 1 2 3 4 5 6 7 8 9 10 …" at bounding box center [511, 220] width 1023 height 440
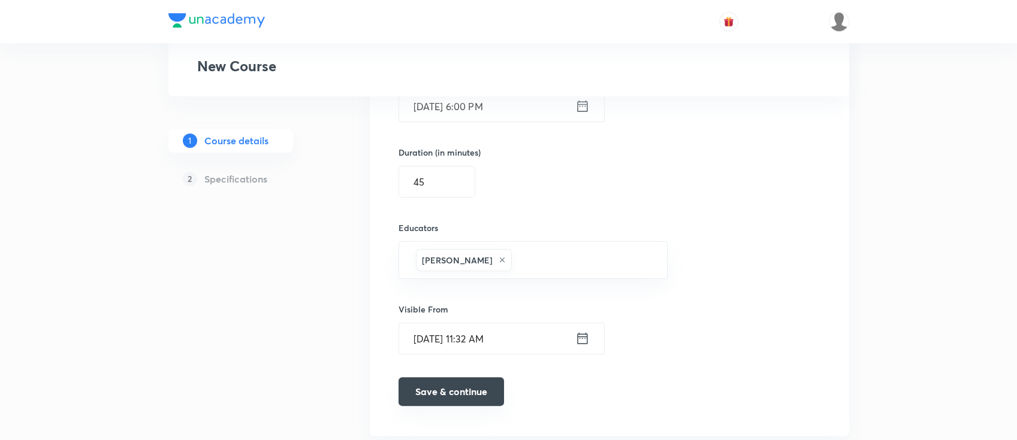
click at [428, 394] on button "Save & continue" at bounding box center [450, 392] width 105 height 29
type input "English grammer"
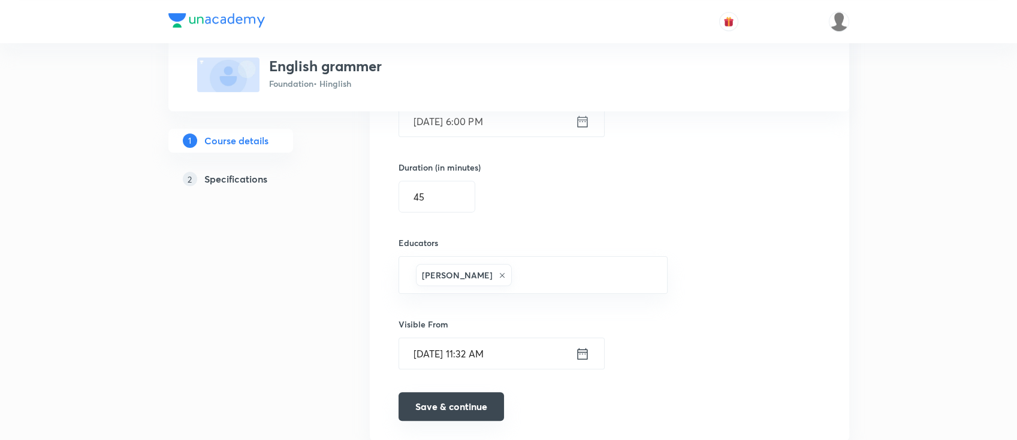
scroll to position [814, 0]
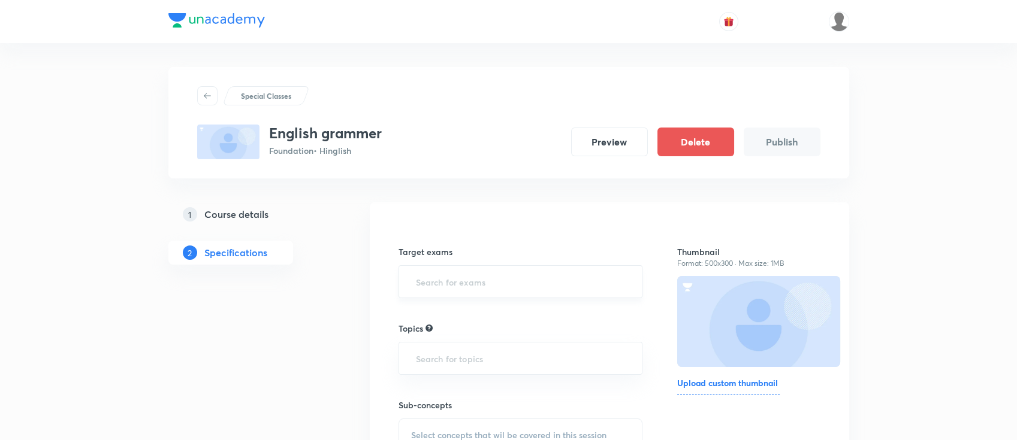
click at [463, 288] on input "text" at bounding box center [520, 282] width 215 height 22
type input "fou"
click at [462, 324] on li "Foundation" at bounding box center [519, 317] width 243 height 22
click at [472, 363] on input "text" at bounding box center [520, 363] width 215 height 22
type input "f"
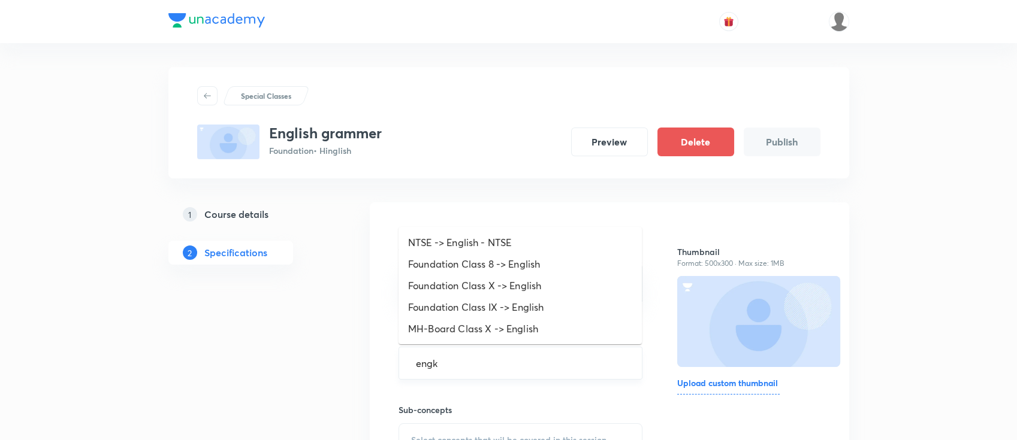
type input "engki"
click at [524, 290] on li "Foundation Class X -> English" at bounding box center [519, 286] width 243 height 22
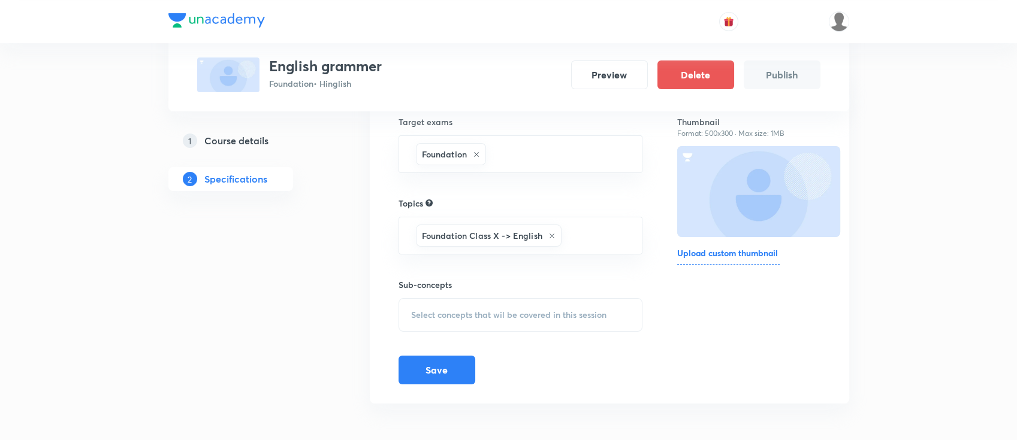
scroll to position [131, 0]
click at [525, 311] on span "Select concepts that wil be covered in this session" at bounding box center [508, 315] width 195 height 10
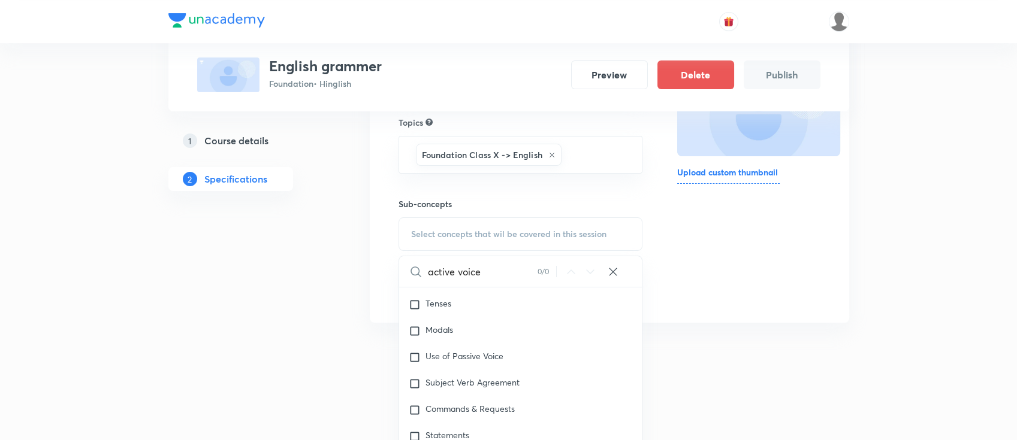
scroll to position [0, 0]
type input "active voice"
click at [523, 380] on div "Use of Passive Voice" at bounding box center [520, 380] width 243 height 26
checkbox input "true"
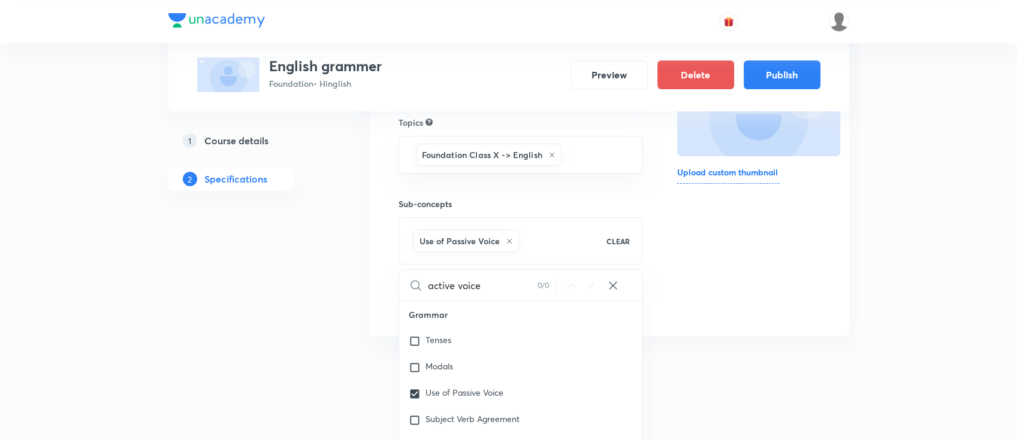
click at [792, 279] on div "Thumbnail Format: 500x300 · Max size: 1MB Upload custom thumbnail" at bounding box center [748, 164] width 143 height 307
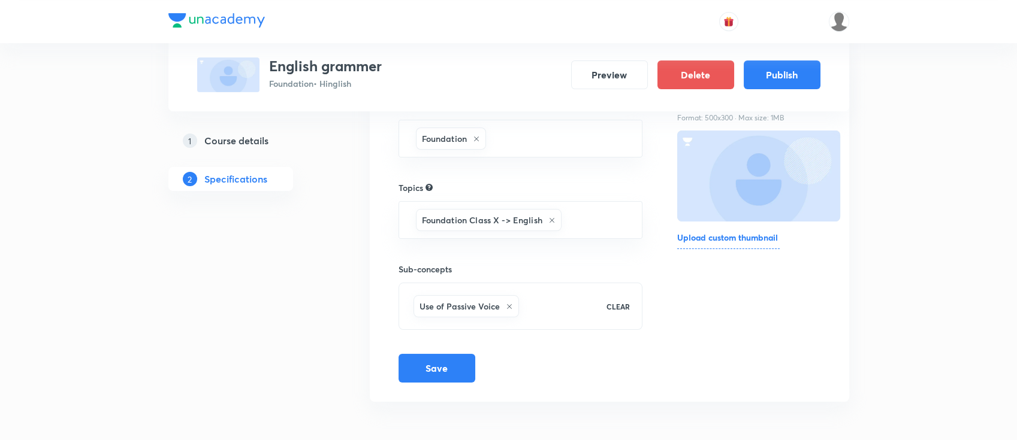
scroll to position [144, 0]
click at [443, 370] on button "Save" at bounding box center [436, 368] width 77 height 29
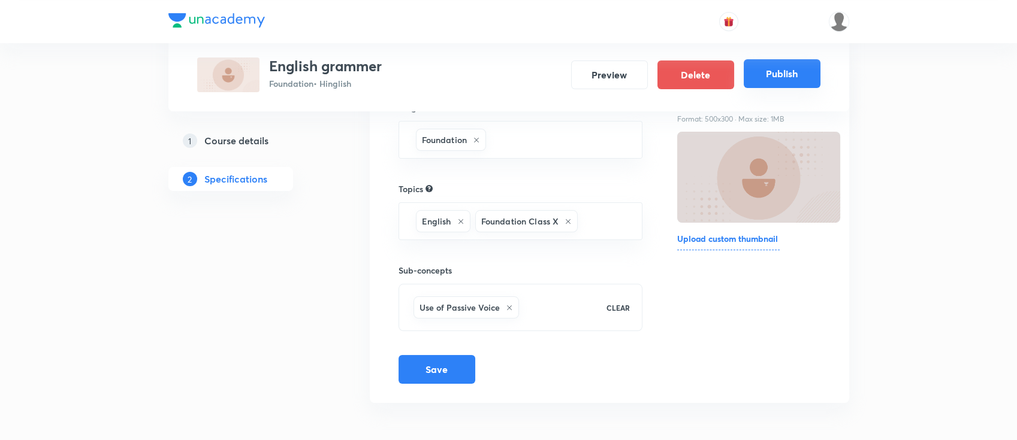
click at [781, 79] on button "Publish" at bounding box center [782, 73] width 77 height 29
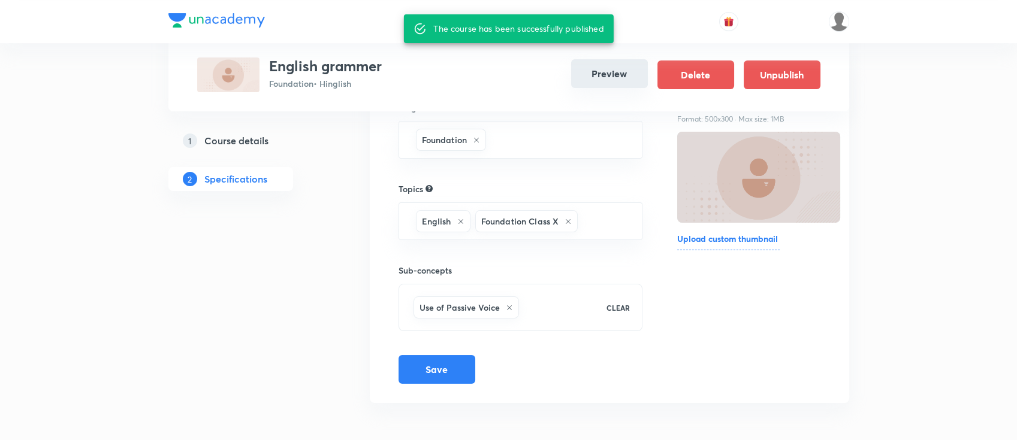
click at [608, 80] on button "Preview" at bounding box center [609, 73] width 77 height 29
